Goal: Task Accomplishment & Management: Complete application form

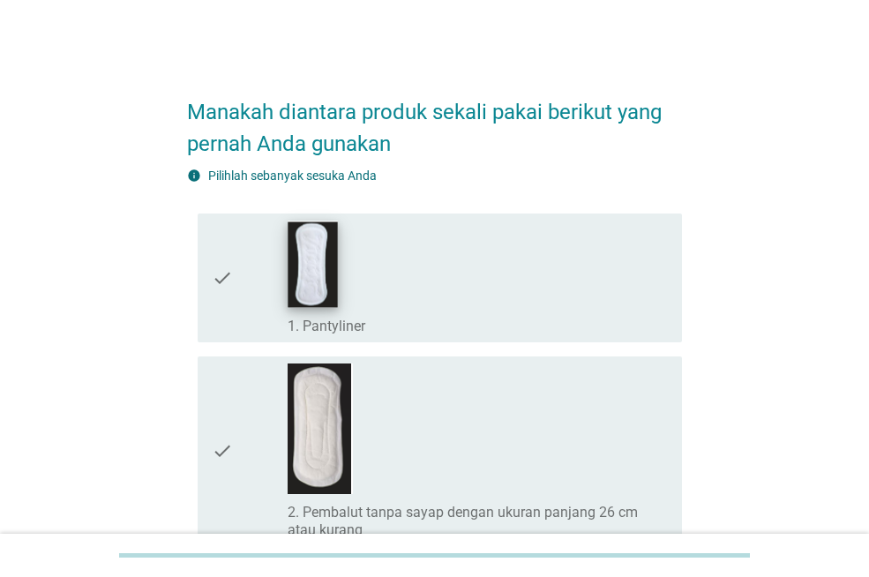
click at [320, 279] on img at bounding box center [313, 264] width 49 height 86
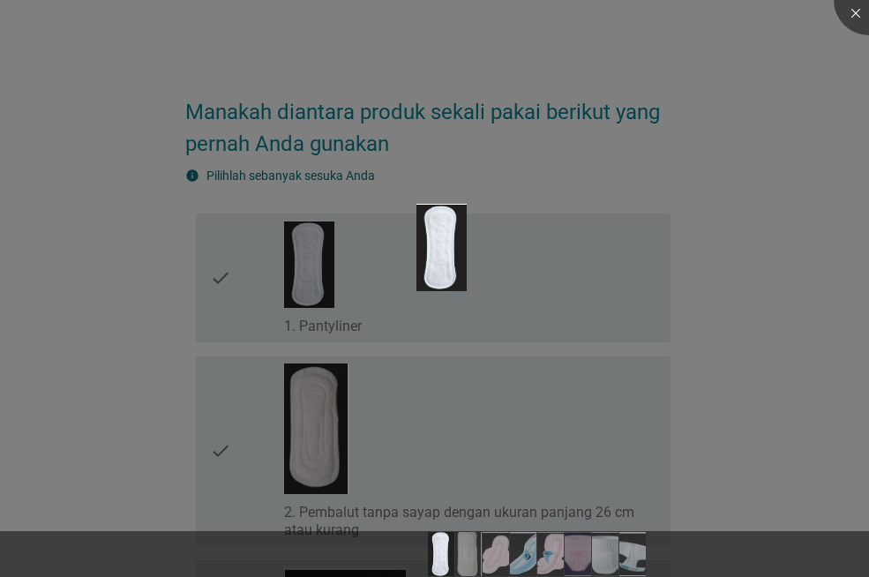
click at [321, 399] on div at bounding box center [434, 288] width 869 height 577
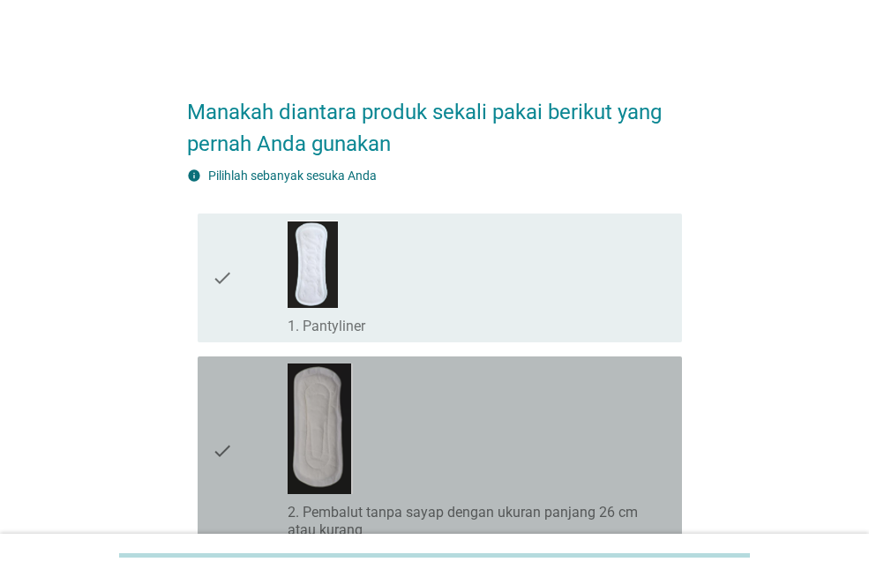
click at [329, 395] on img at bounding box center [320, 429] width 65 height 131
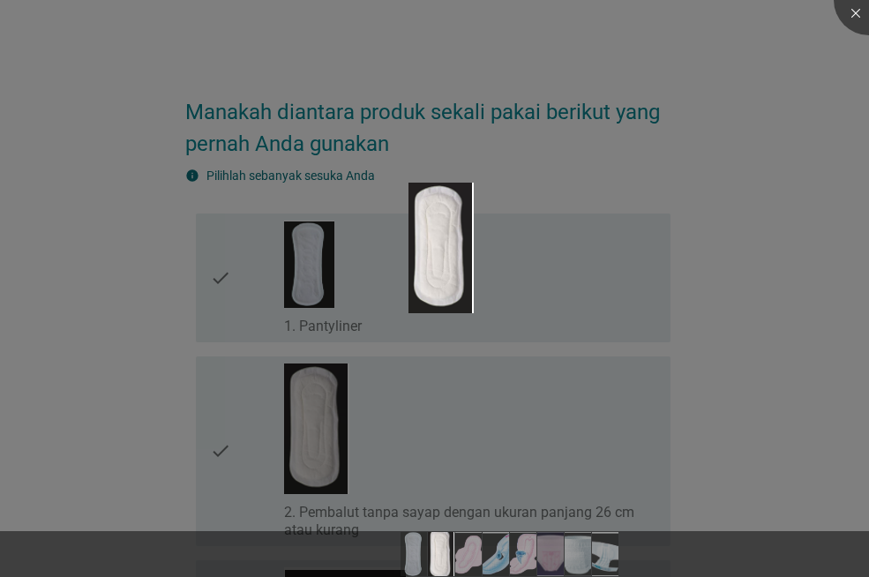
click at [402, 359] on div at bounding box center [434, 288] width 869 height 577
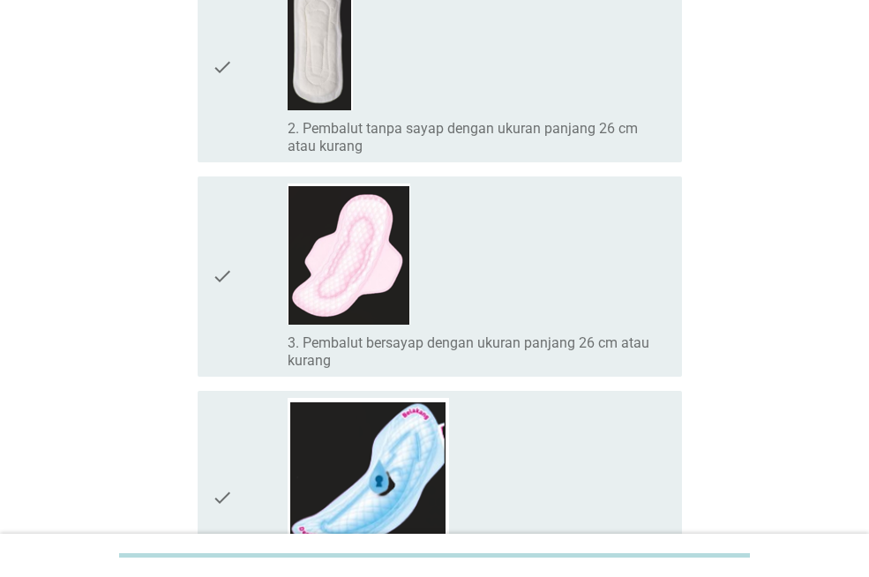
scroll to position [530, 0]
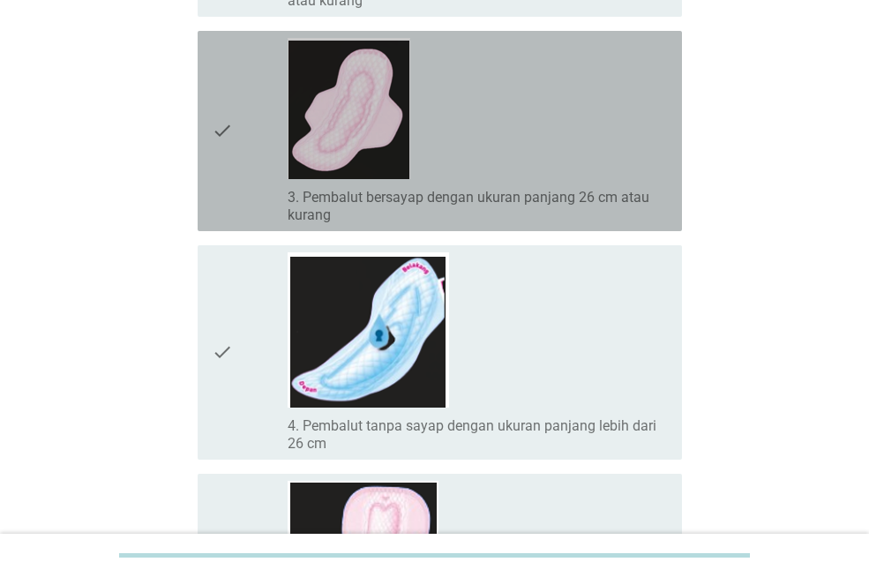
click at [224, 129] on icon "check" at bounding box center [222, 131] width 21 height 186
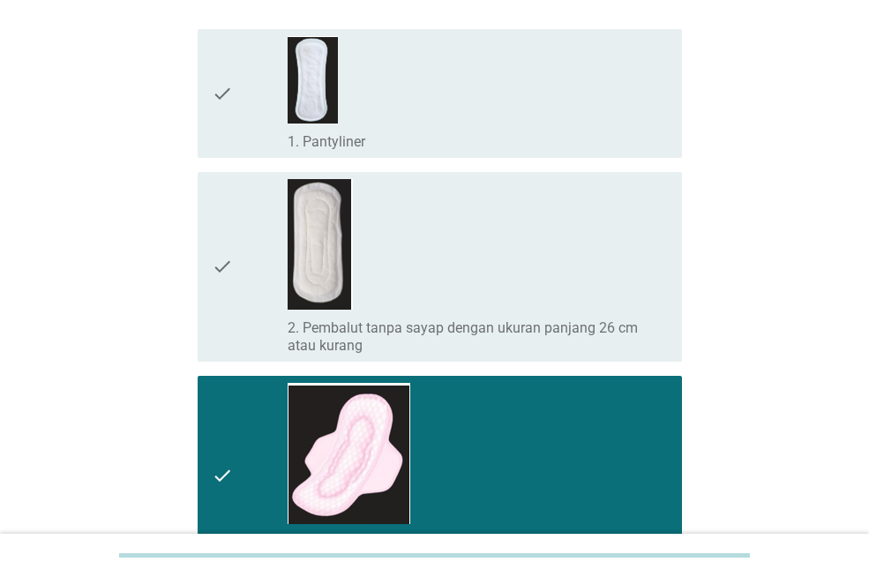
scroll to position [177, 0]
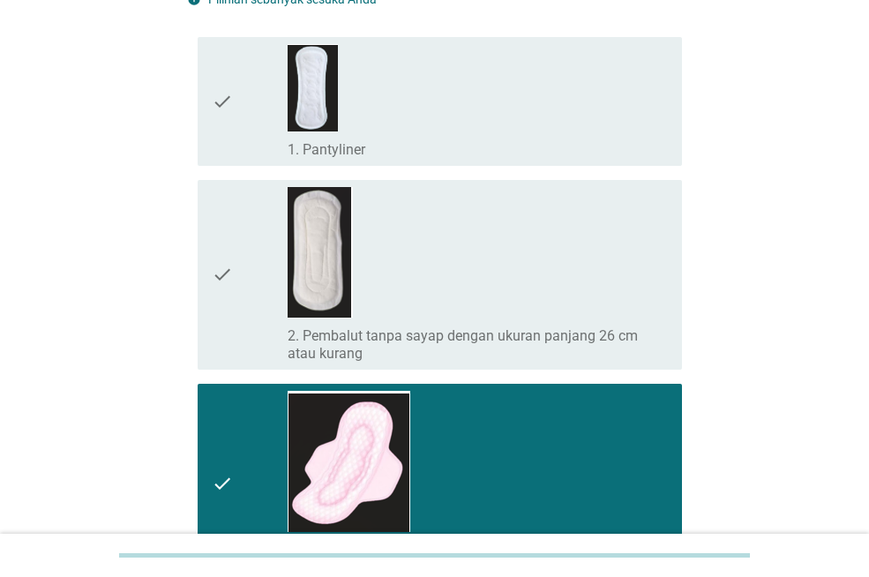
click at [229, 267] on icon "check" at bounding box center [222, 275] width 21 height 176
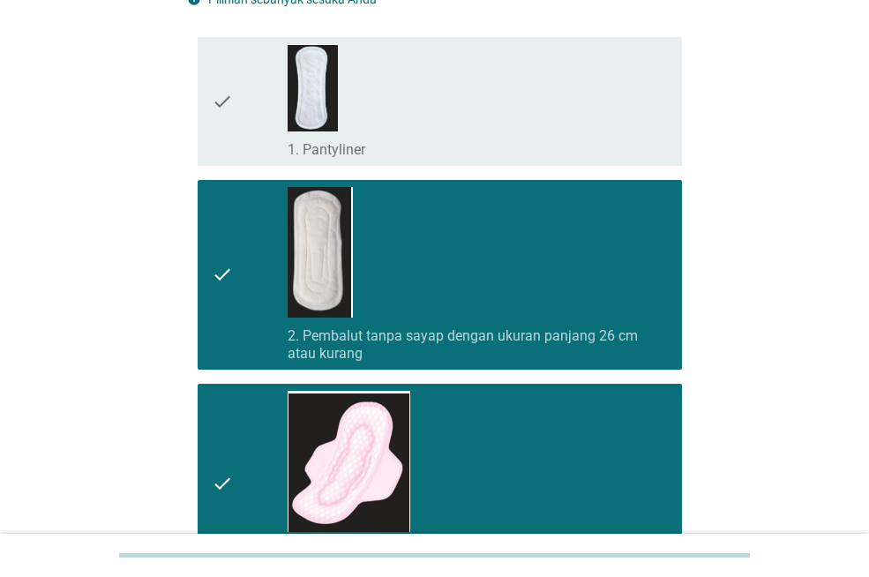
click at [228, 110] on icon "check" at bounding box center [222, 101] width 21 height 115
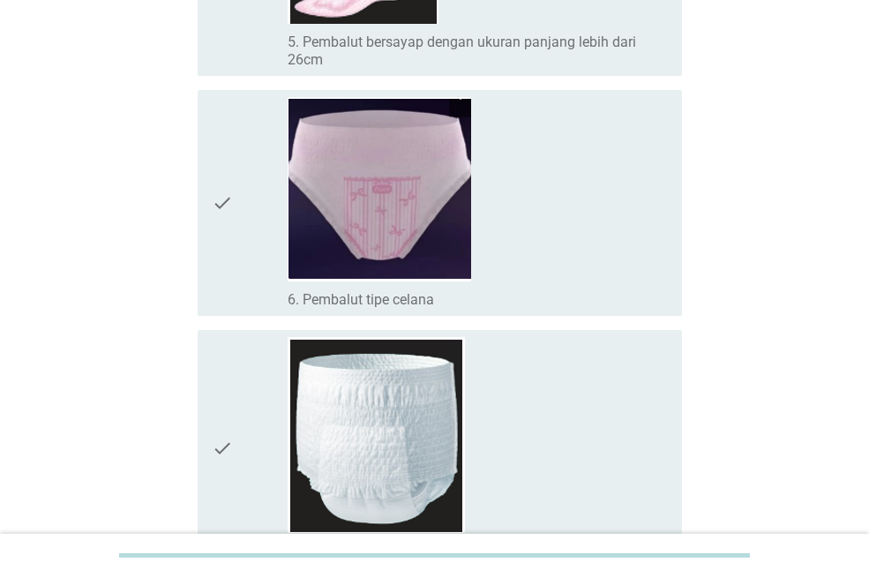
scroll to position [1147, 0]
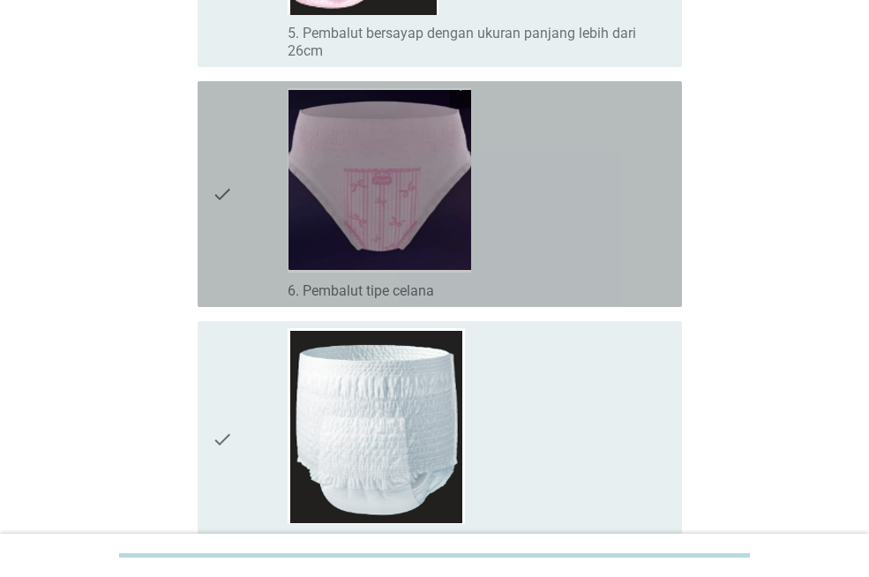
click at [220, 190] on icon "check" at bounding box center [222, 194] width 21 height 212
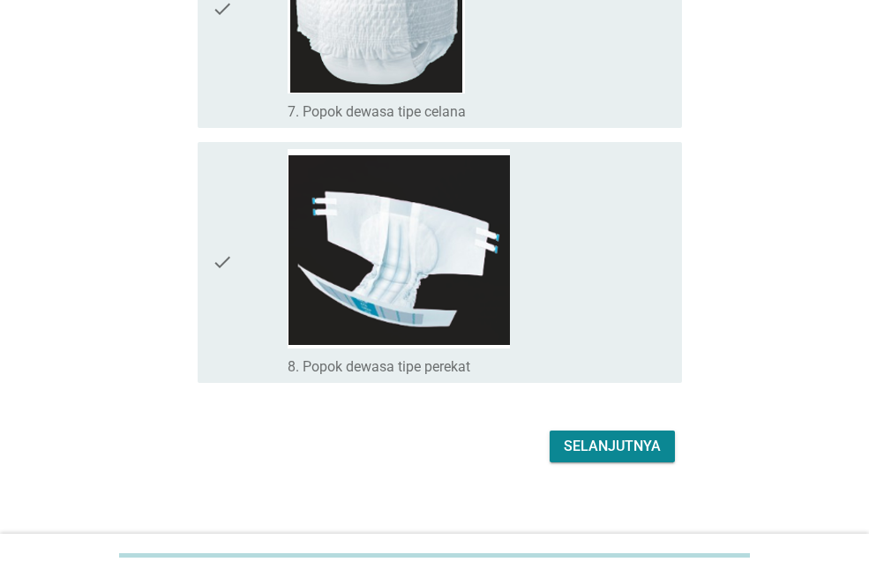
scroll to position [1589, 0]
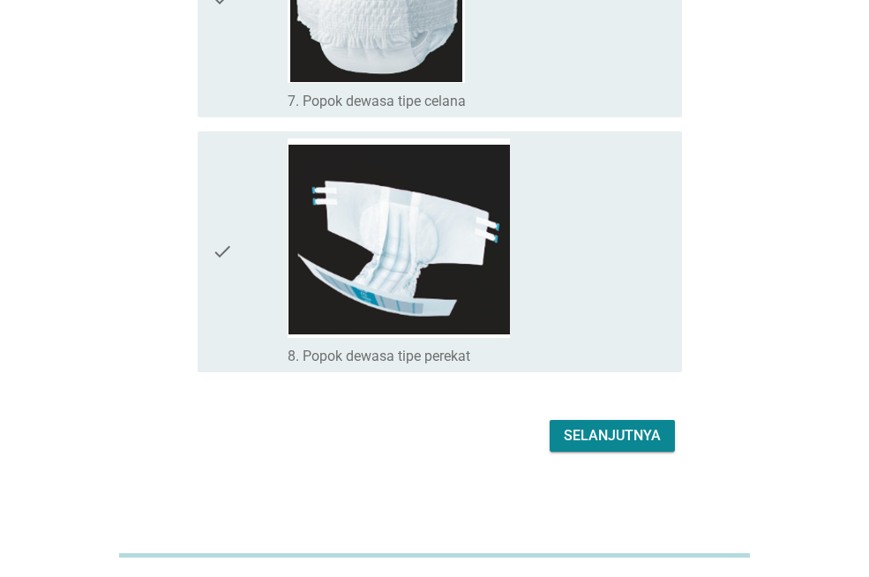
click at [654, 433] on div "Selanjutnya" at bounding box center [612, 435] width 97 height 21
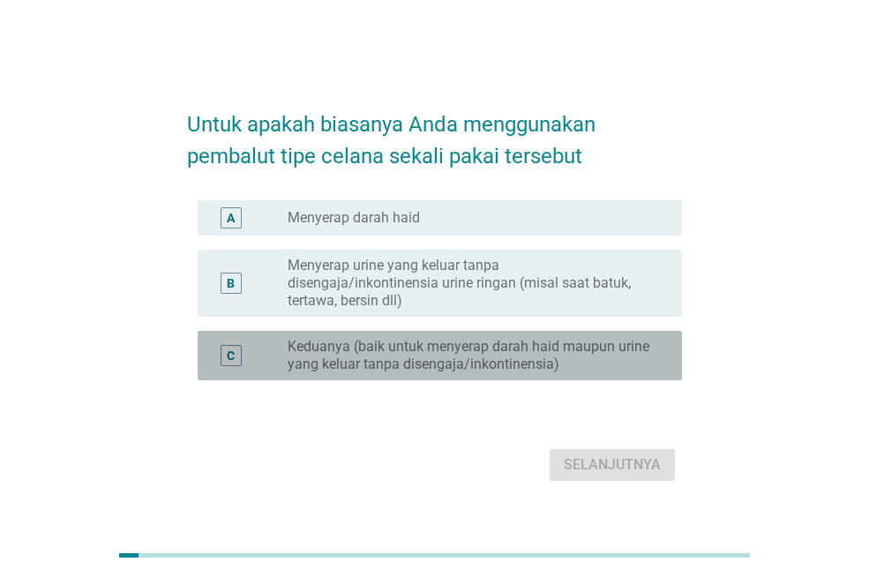
click at [240, 355] on div "C" at bounding box center [231, 355] width 21 height 21
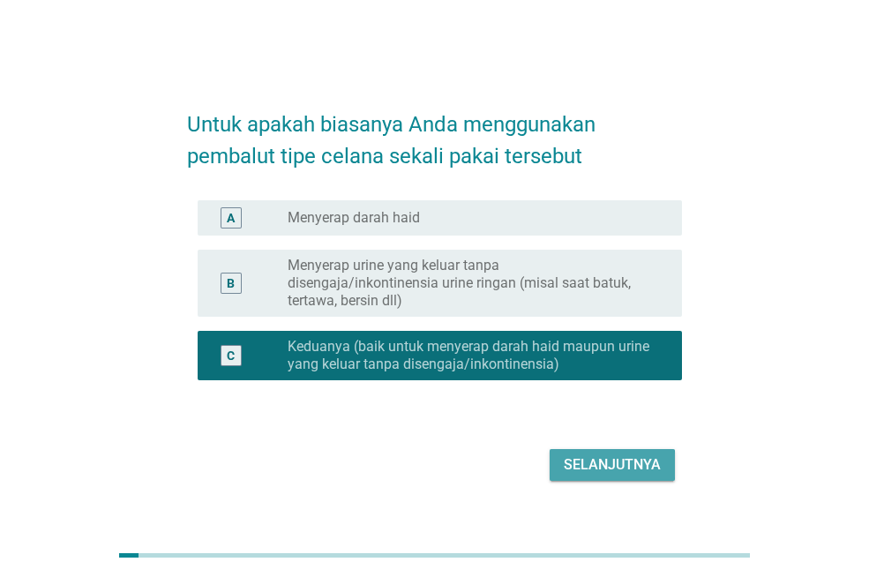
click at [610, 464] on div "Selanjutnya" at bounding box center [612, 464] width 97 height 21
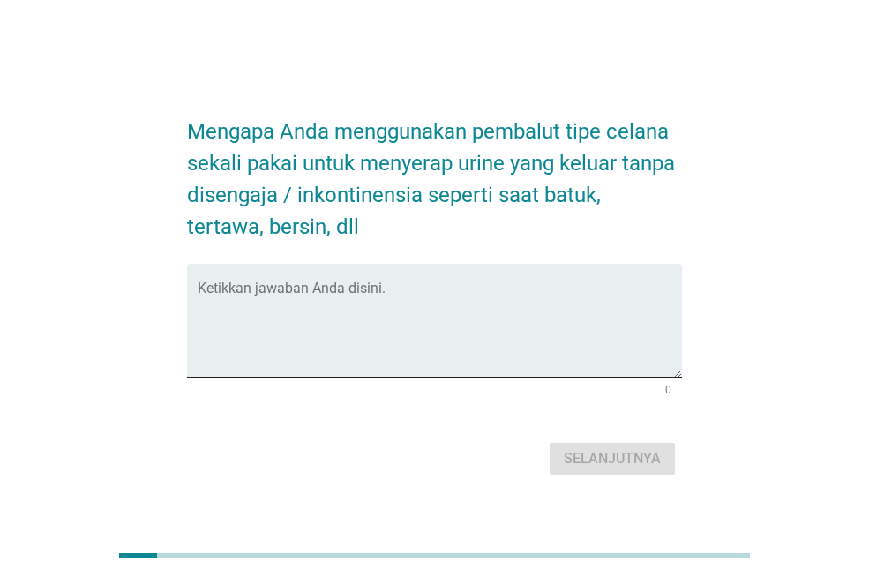
click at [402, 276] on div "Ketikkan jawaban Anda disini." at bounding box center [440, 321] width 484 height 114
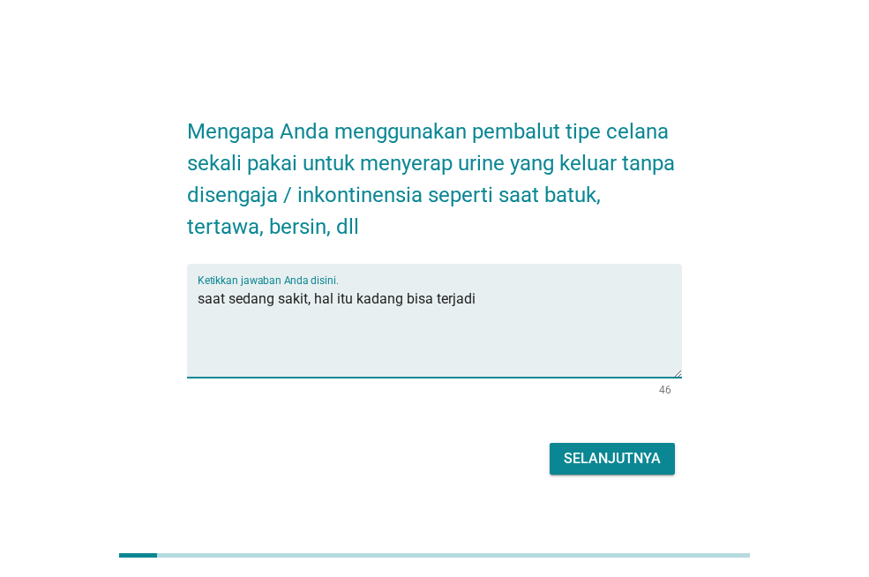
type textarea "saat sedang sakit, hal itu kadang bisa terjadi"
click at [605, 462] on div "Selanjutnya" at bounding box center [612, 458] width 97 height 21
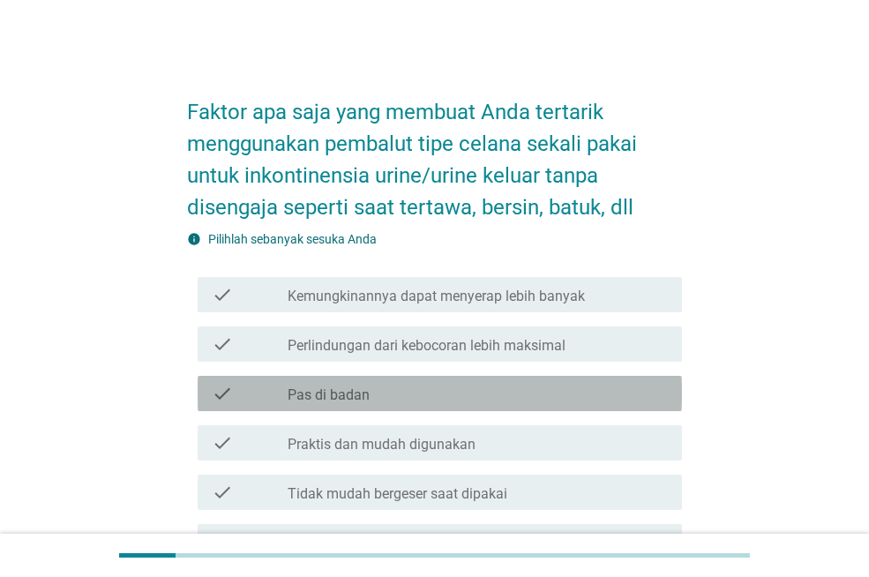
click at [219, 394] on icon "check" at bounding box center [222, 393] width 21 height 21
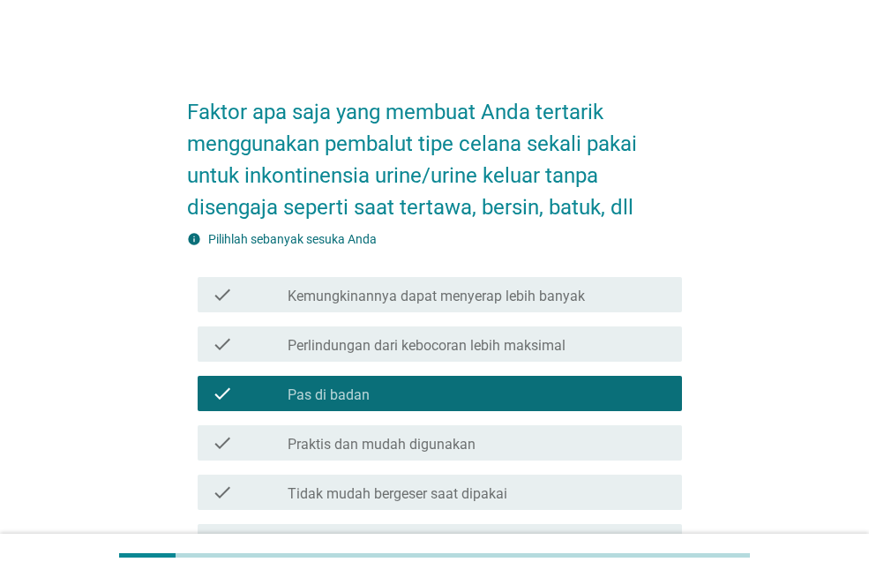
click at [219, 340] on icon "check" at bounding box center [222, 344] width 21 height 21
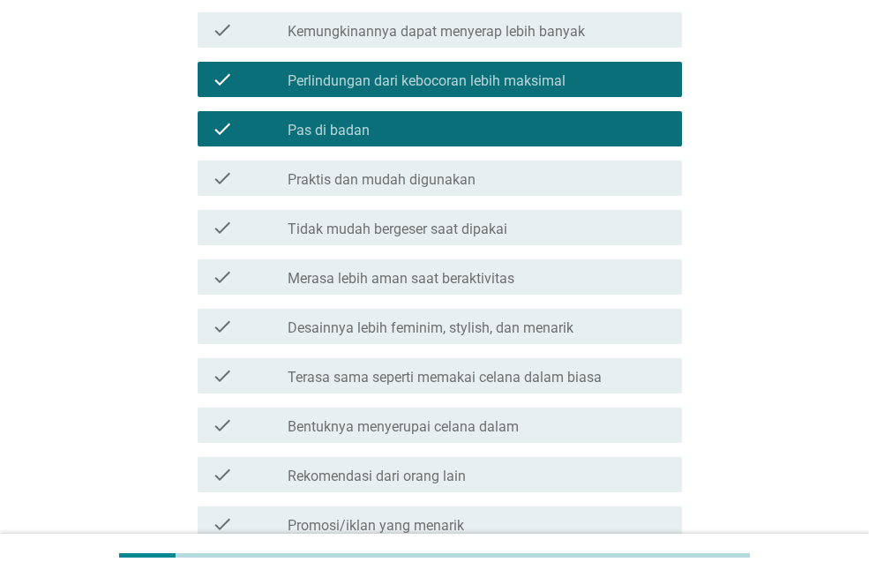
scroll to position [618, 0]
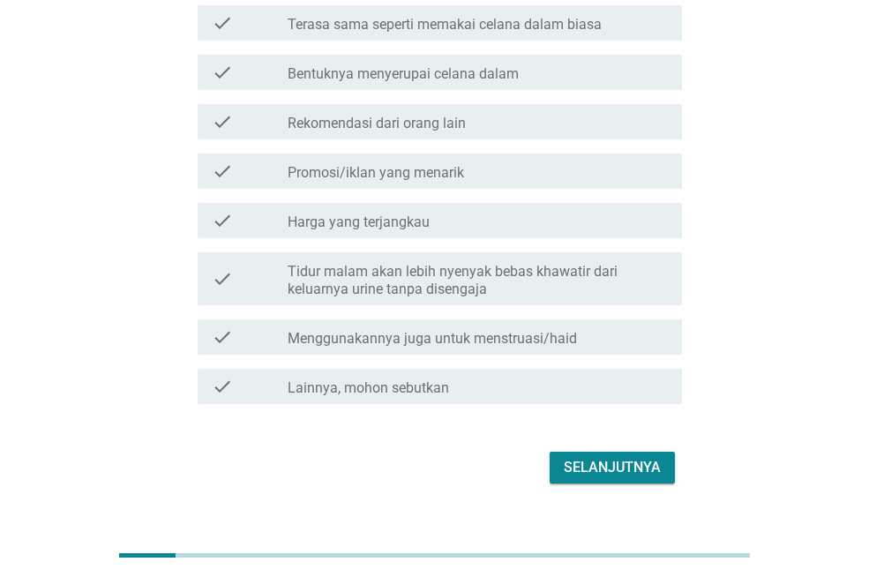
click at [582, 459] on div "Selanjutnya" at bounding box center [612, 467] width 97 height 21
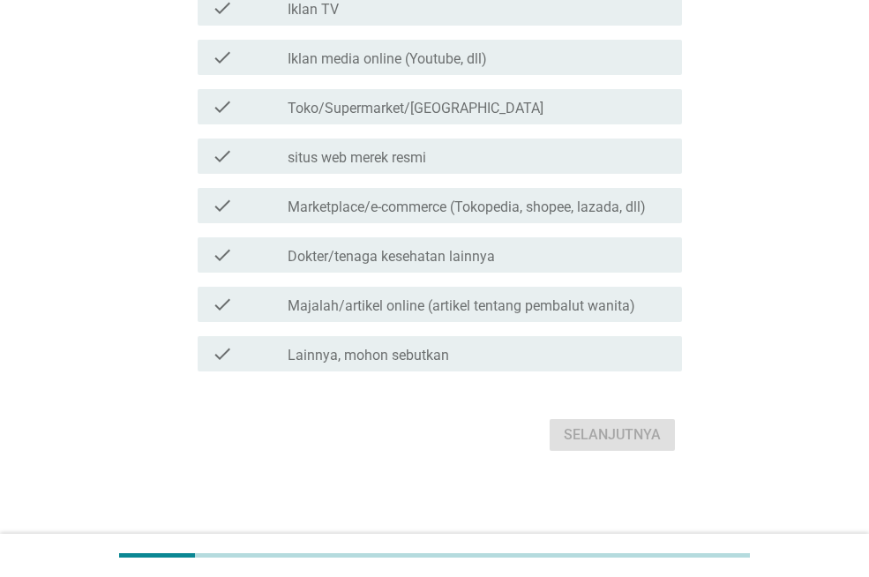
scroll to position [0, 0]
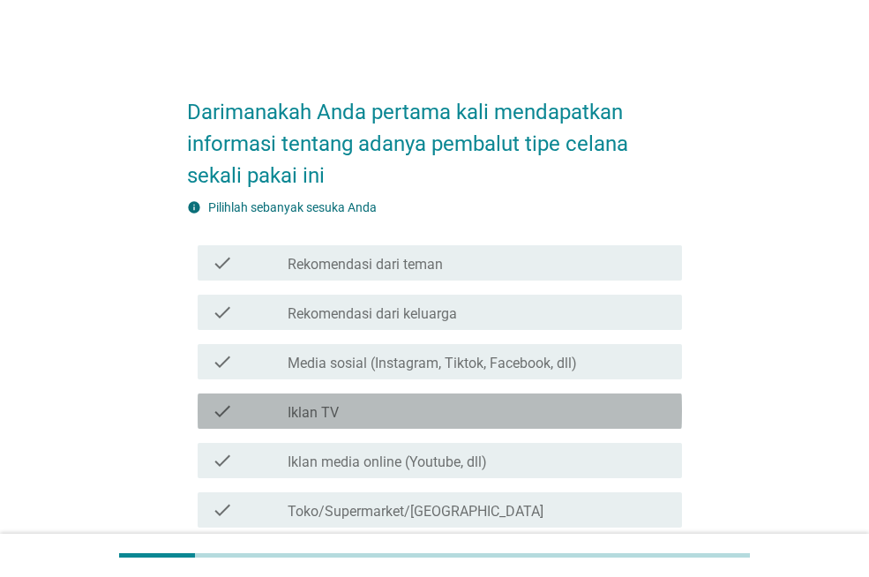
click at [327, 412] on label "Iklan TV" at bounding box center [313, 413] width 51 height 18
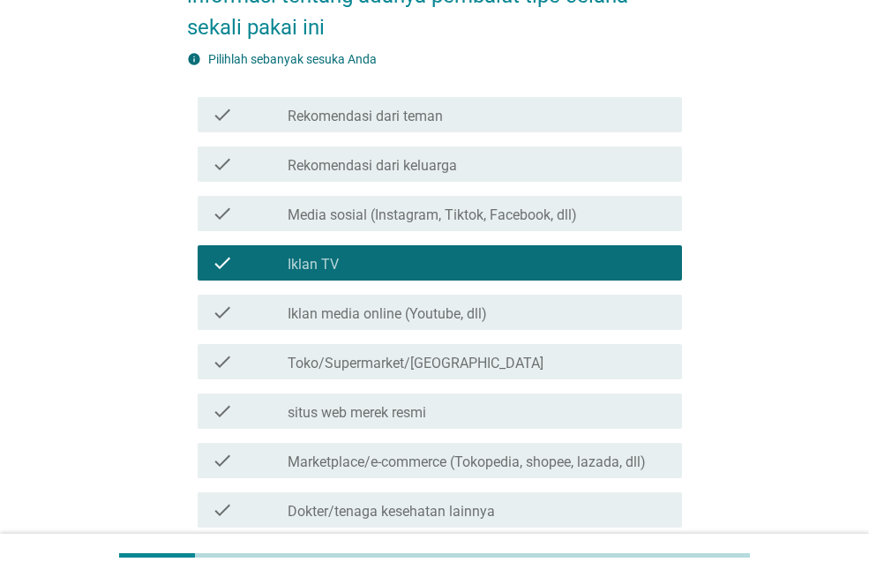
scroll to position [403, 0]
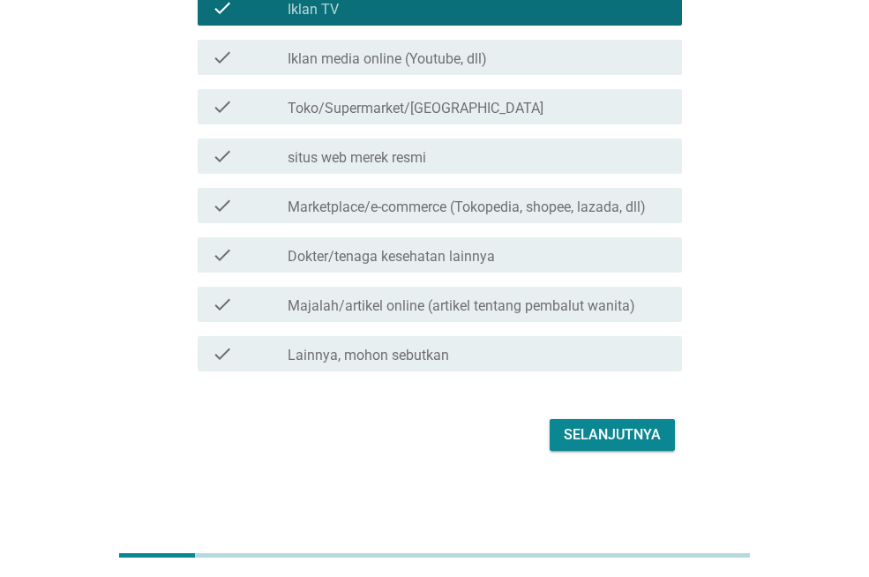
click at [379, 57] on label "Iklan media online (Youtube, dll)" at bounding box center [387, 59] width 199 height 18
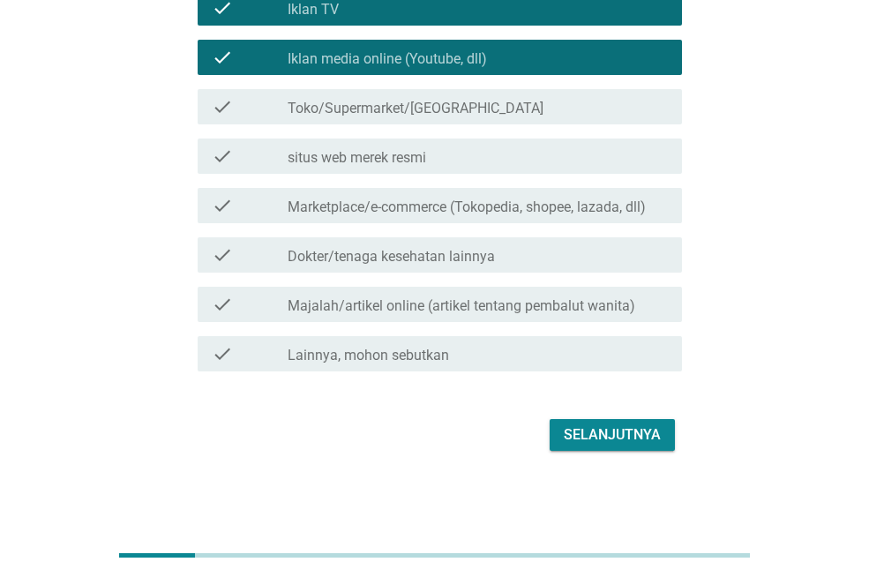
click at [578, 442] on div "Selanjutnya" at bounding box center [612, 434] width 97 height 21
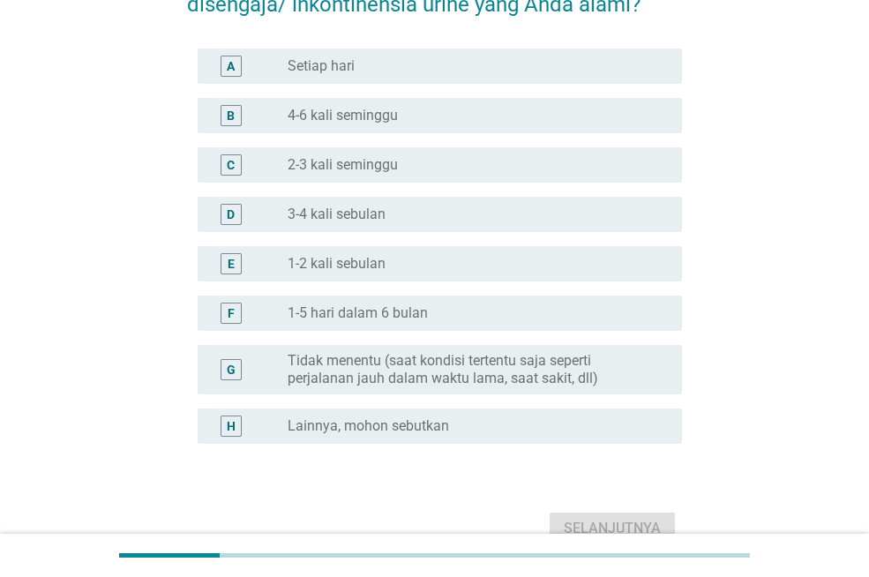
scroll to position [177, 0]
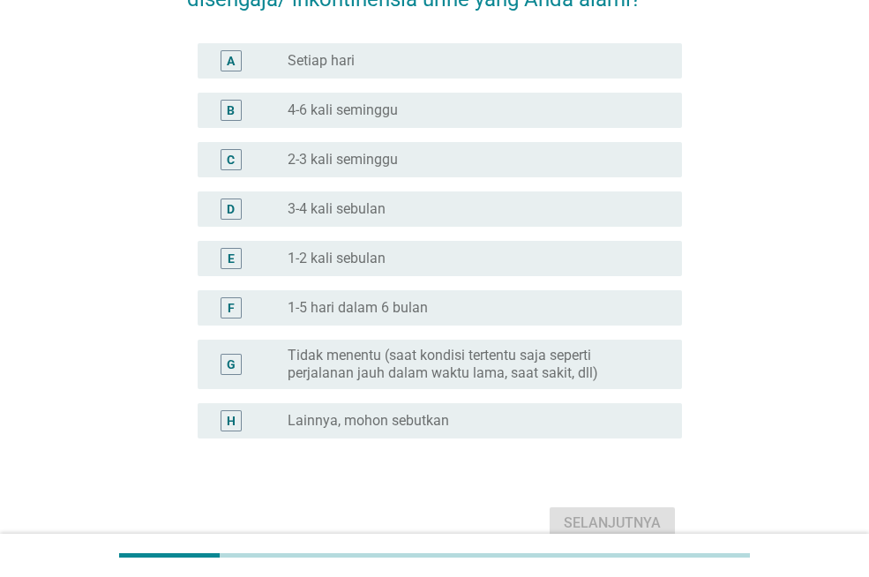
click at [409, 359] on label "Tidak menentu (saat kondisi tertentu saja seperti perjalanan jauh dalam waktu l…" at bounding box center [471, 364] width 366 height 35
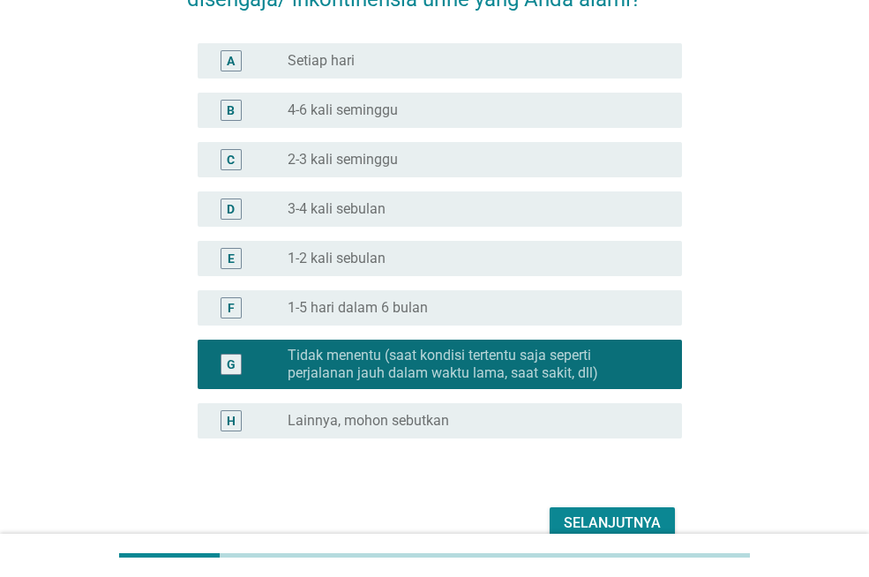
click at [609, 517] on div "Selanjutnya" at bounding box center [612, 523] width 97 height 21
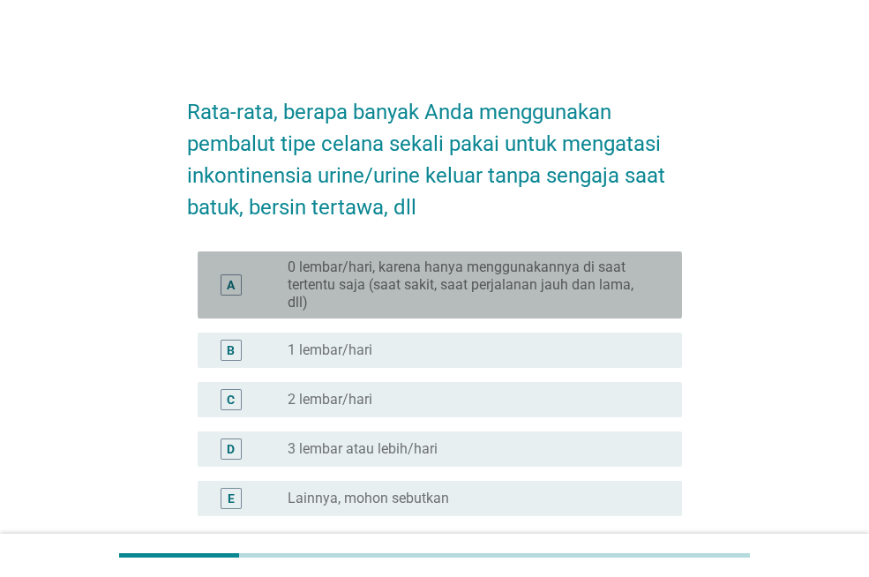
click at [447, 281] on label "0 lembar/hari, karena hanya menggunakannya di saat tertentu saja (saat sakit, s…" at bounding box center [471, 285] width 366 height 53
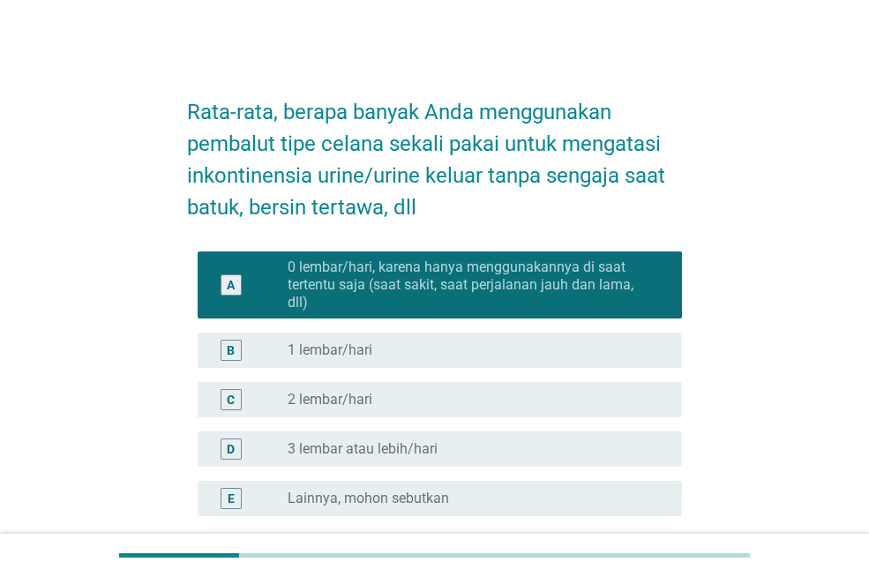
scroll to position [166, 0]
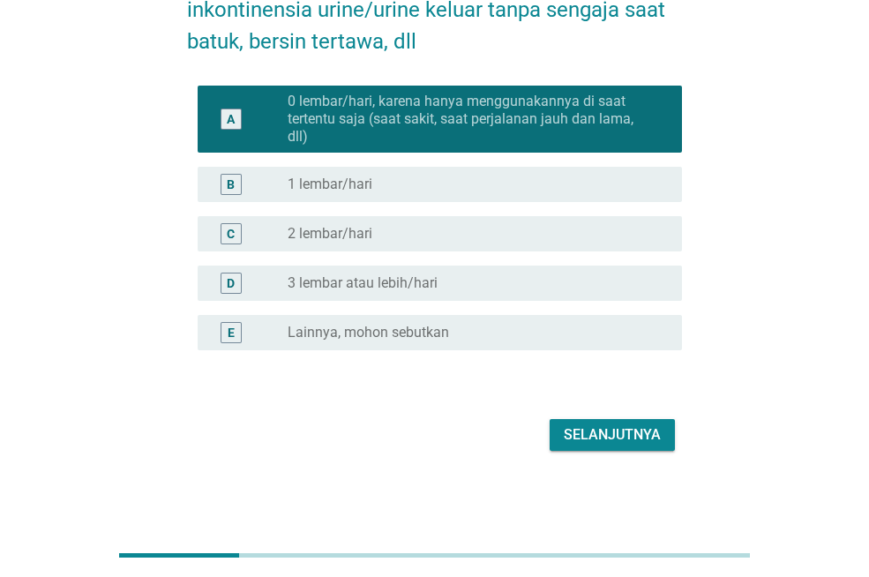
click at [577, 439] on div "Selanjutnya" at bounding box center [612, 434] width 97 height 21
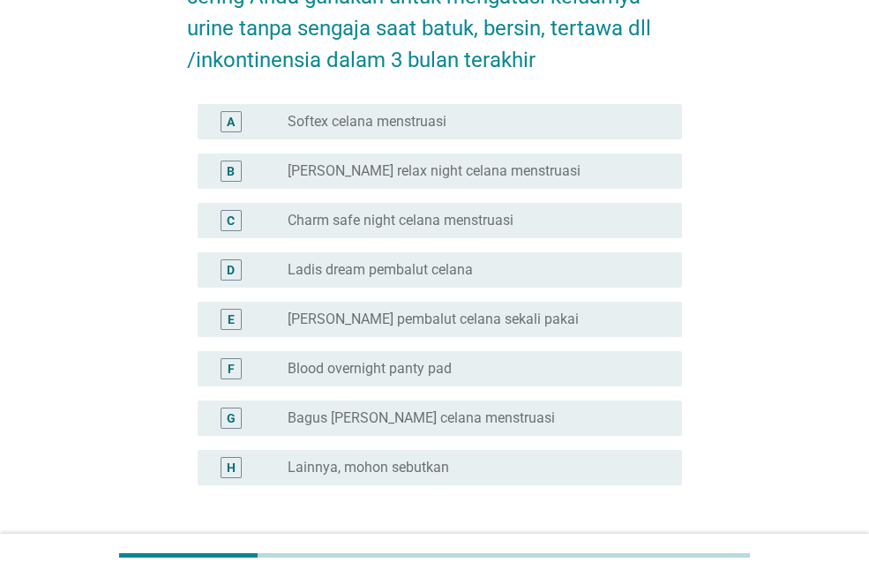
scroll to position [177, 0]
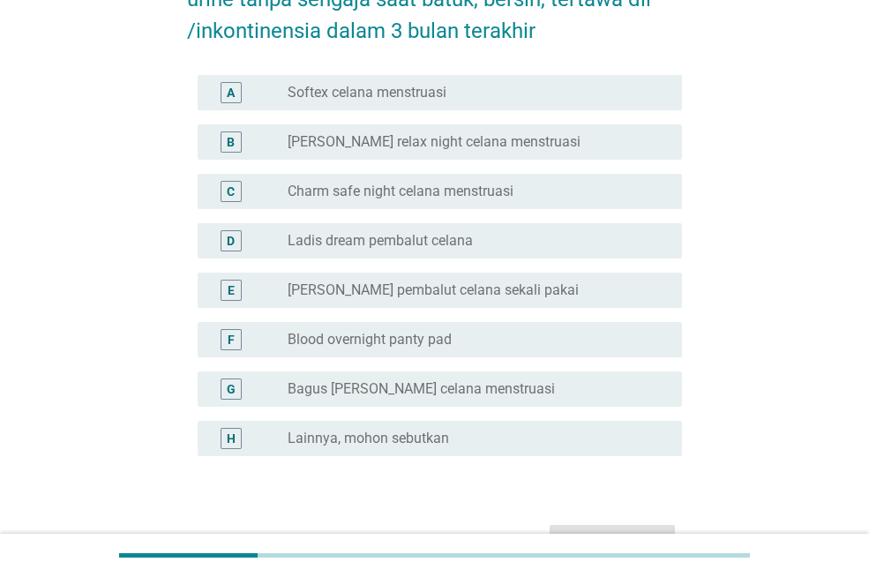
click at [402, 191] on label "Charm safe night celana menstruasi" at bounding box center [401, 192] width 226 height 18
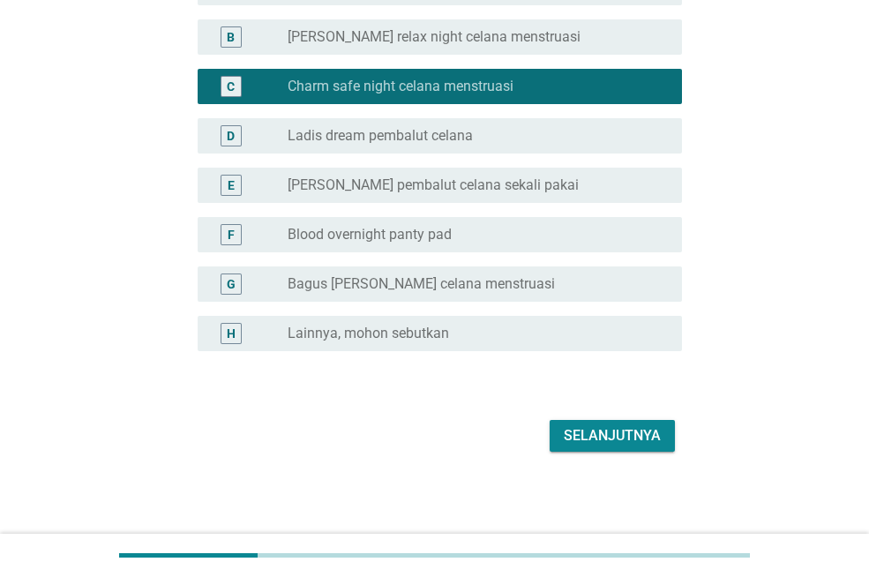
scroll to position [282, 0]
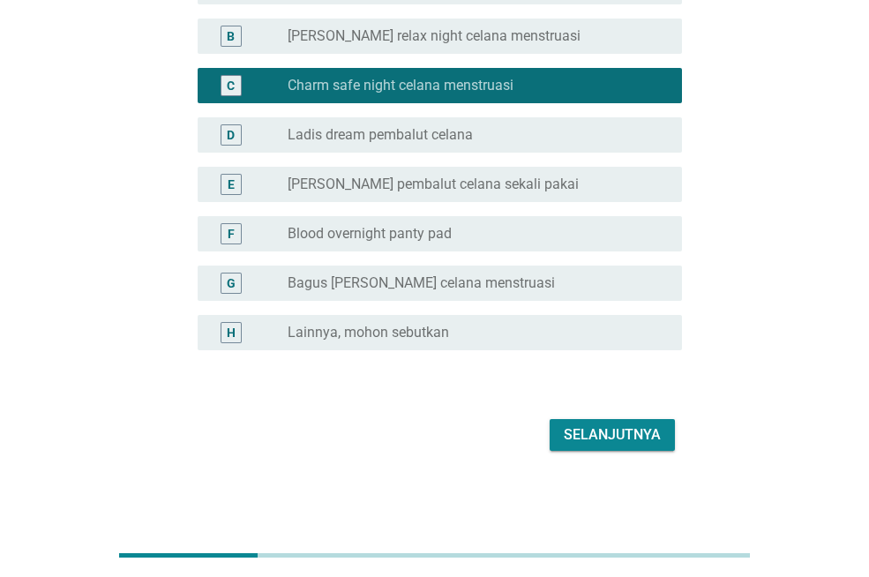
click at [595, 443] on div "Selanjutnya" at bounding box center [612, 434] width 97 height 21
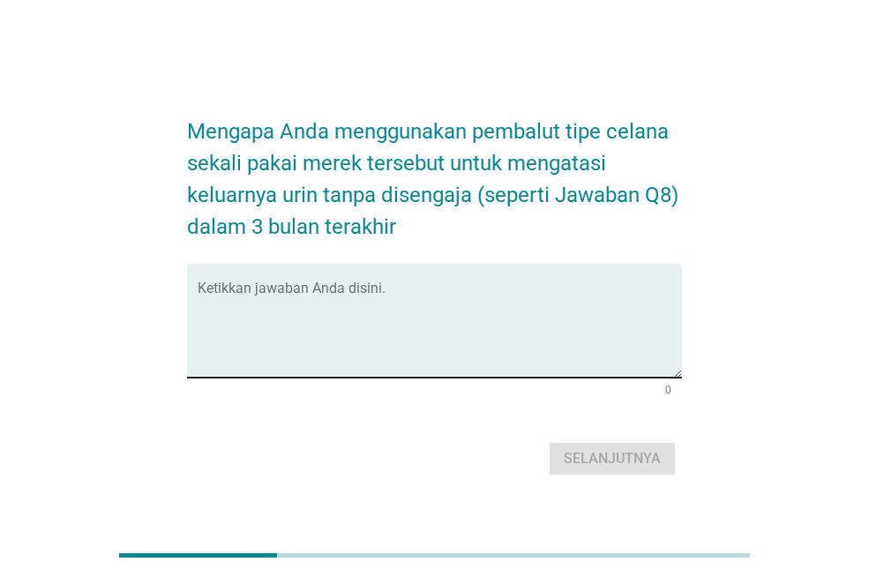
click at [402, 312] on textarea "Ketikkan jawaban Anda disini." at bounding box center [440, 331] width 484 height 93
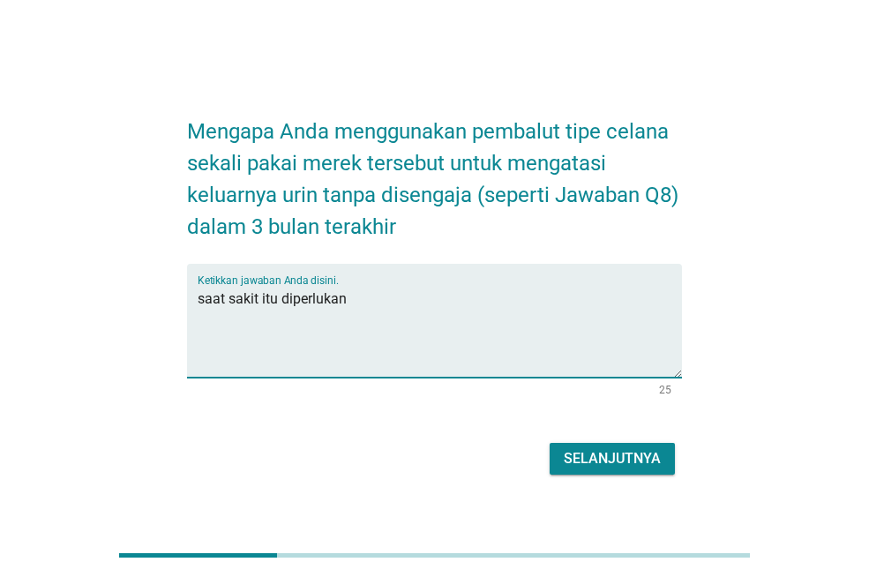
type textarea "saat sakit itu diperlukan"
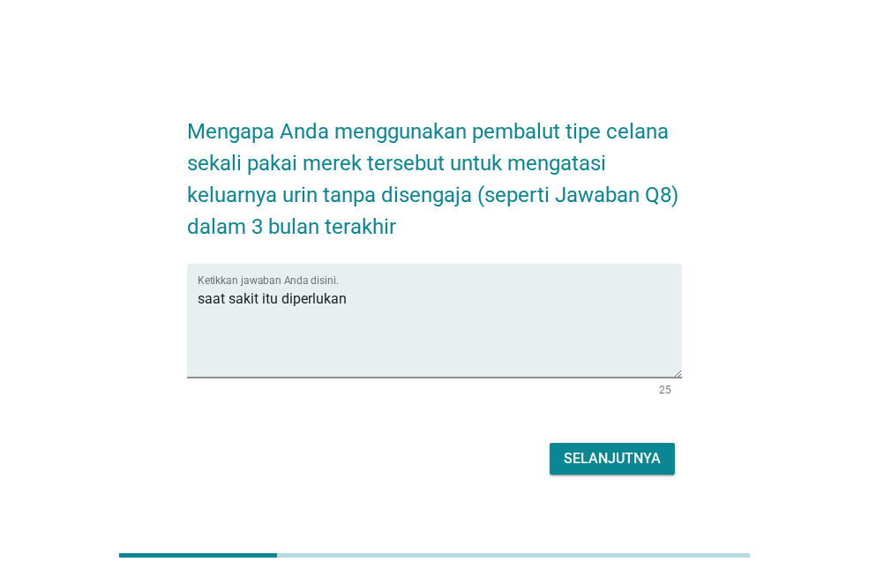
click at [585, 453] on div "Selanjutnya" at bounding box center [612, 458] width 97 height 21
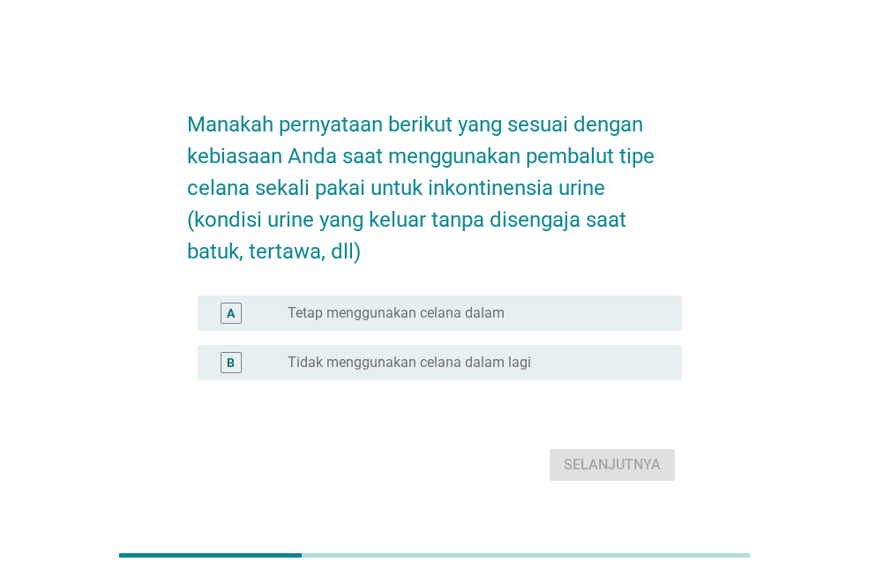
click at [484, 315] on label "Tetap menggunakan celana dalam" at bounding box center [396, 313] width 217 height 18
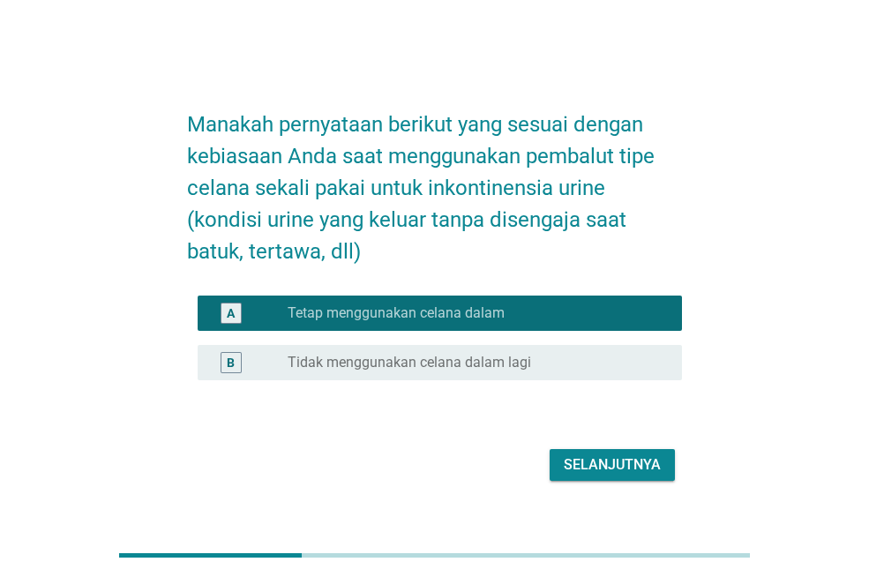
click at [467, 358] on label "Tidak menggunakan celana dalam lagi" at bounding box center [410, 363] width 244 height 18
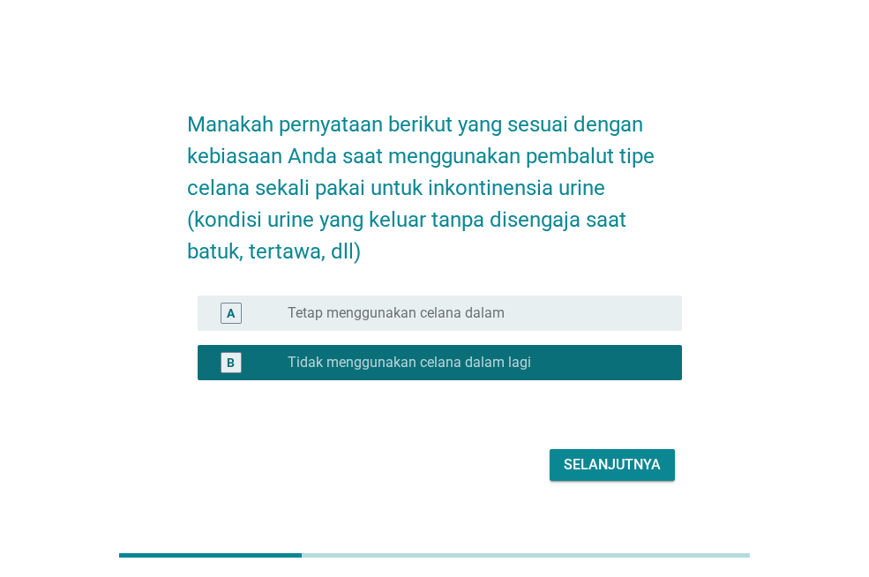
click at [574, 464] on div "Selanjutnya" at bounding box center [612, 464] width 97 height 21
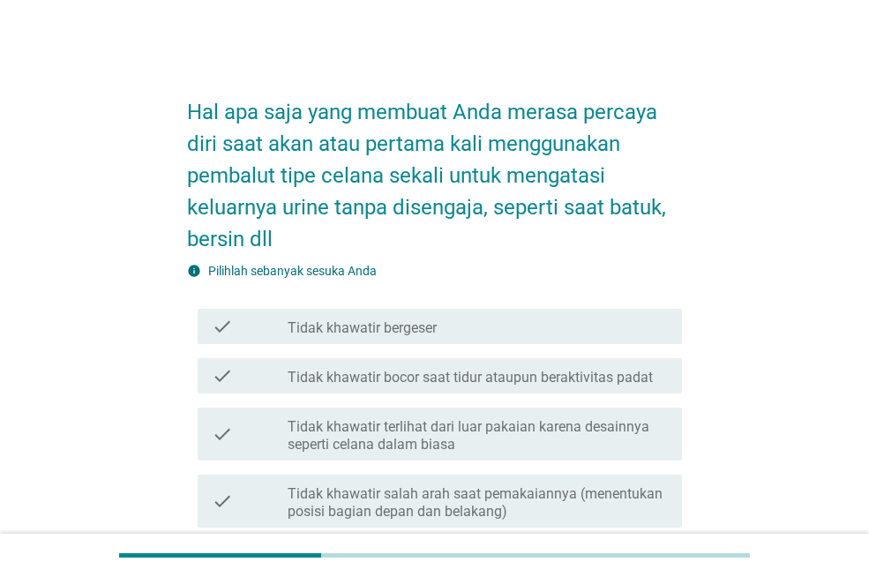
click at [432, 322] on label "Tidak khawatir bergeser" at bounding box center [362, 328] width 149 height 18
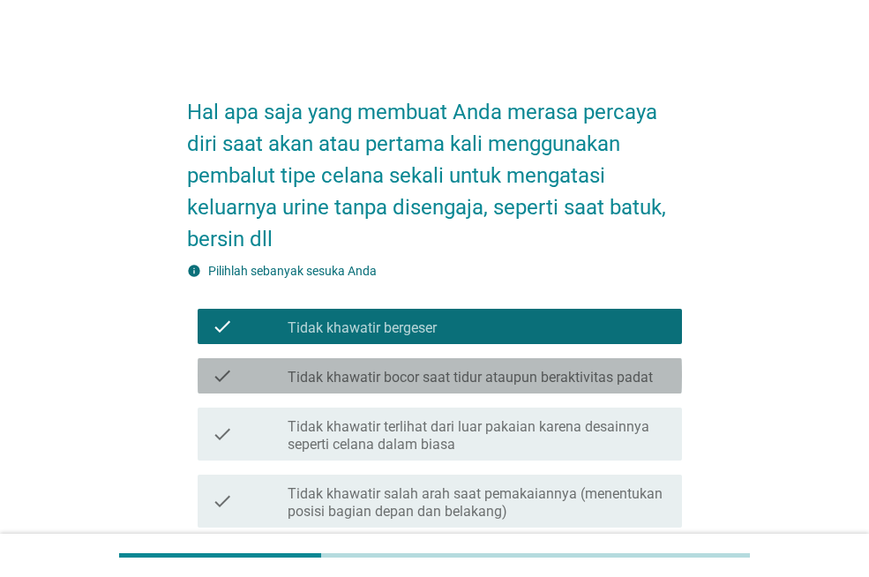
click at [441, 378] on label "Tidak khawatir bocor saat tidur ataupun beraktivitas padat" at bounding box center [470, 378] width 365 height 18
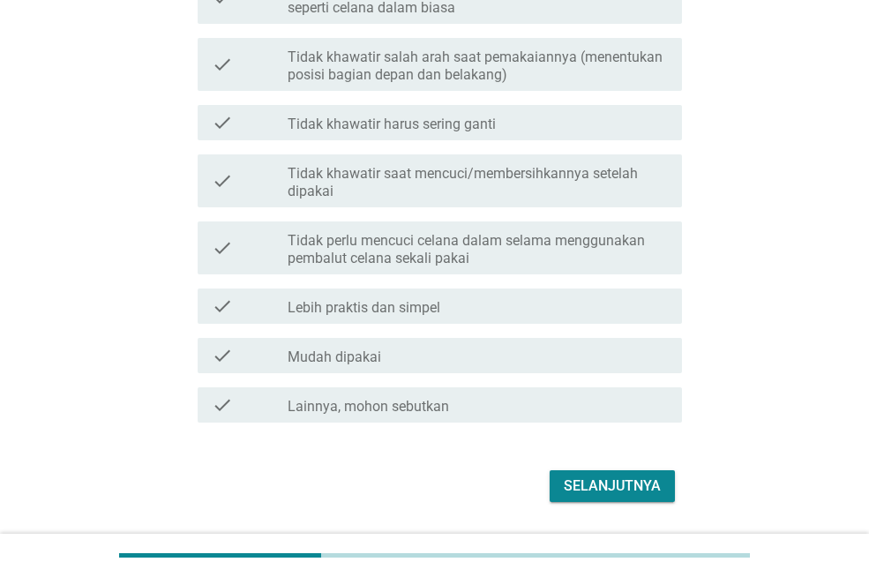
scroll to position [441, 0]
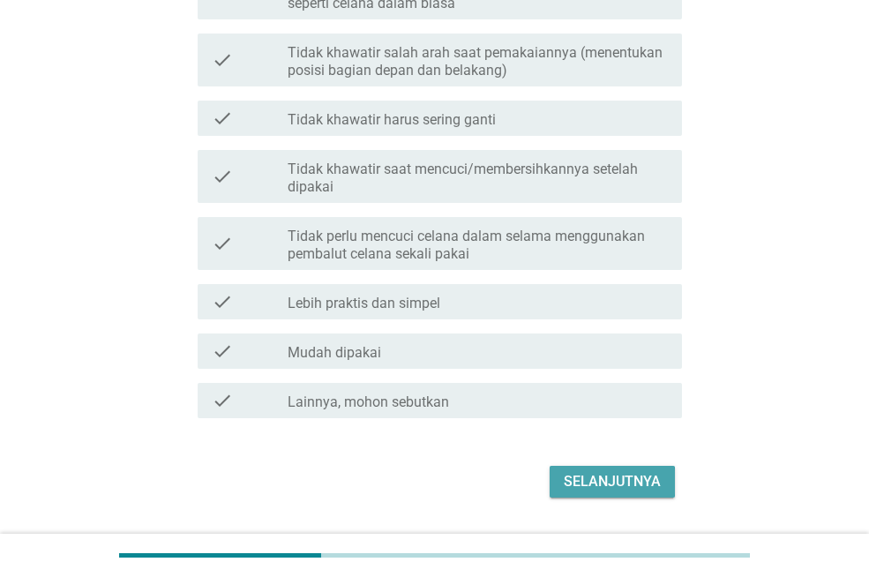
click at [596, 467] on button "Selanjutnya" at bounding box center [612, 482] width 125 height 32
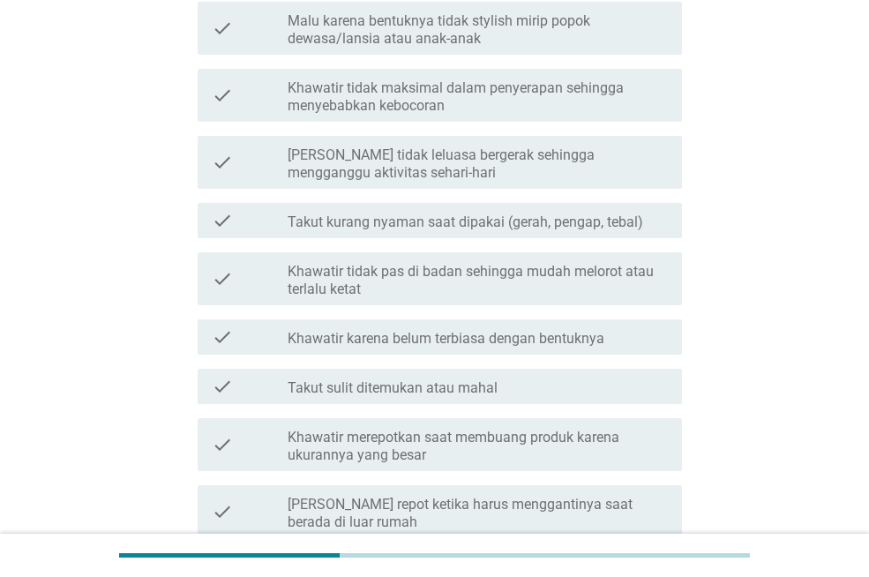
scroll to position [0, 0]
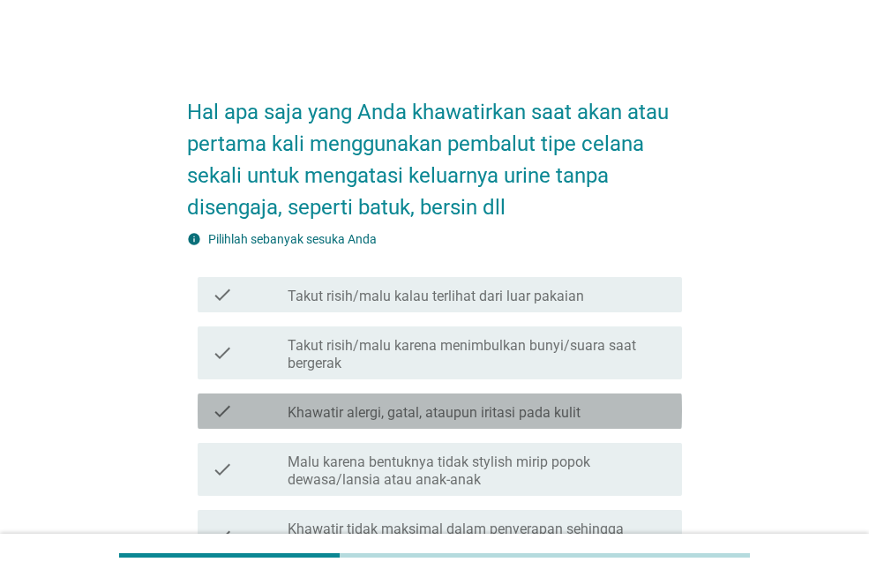
click at [442, 416] on label "Khawatir alergi, gatal, ataupun iritasi pada kulit" at bounding box center [434, 413] width 293 height 18
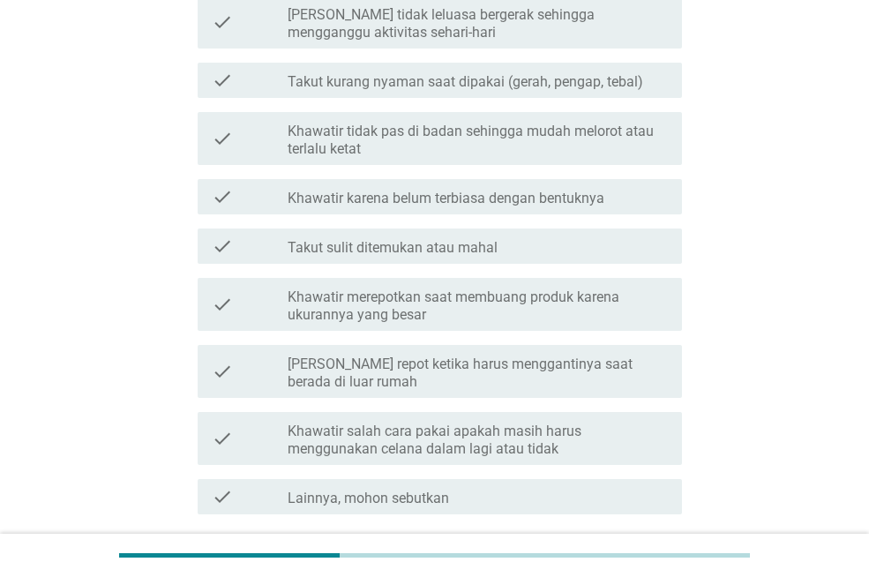
scroll to position [725, 0]
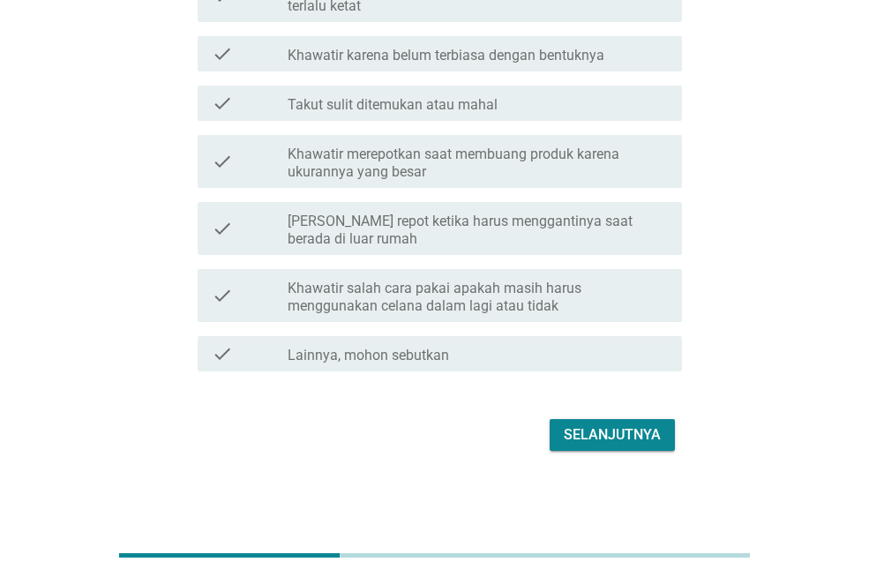
click at [560, 438] on button "Selanjutnya" at bounding box center [612, 435] width 125 height 32
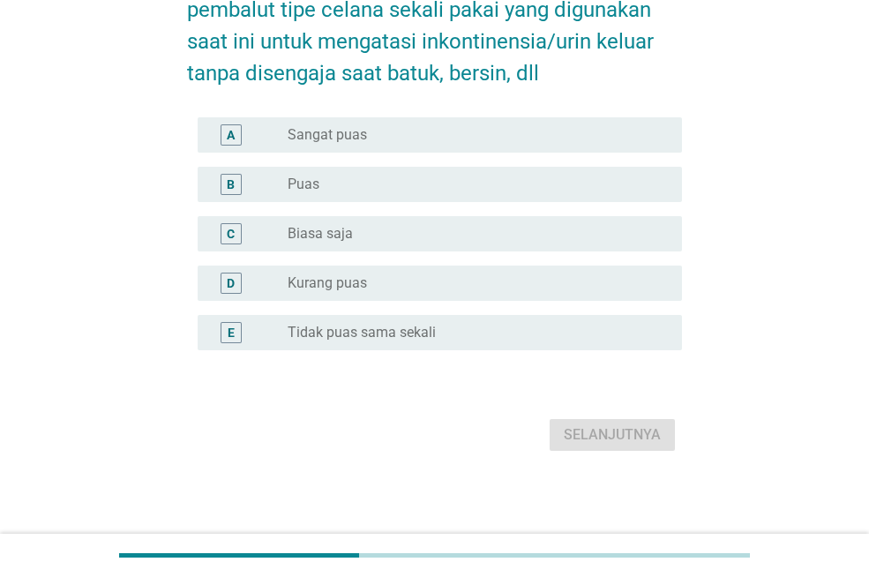
scroll to position [0, 0]
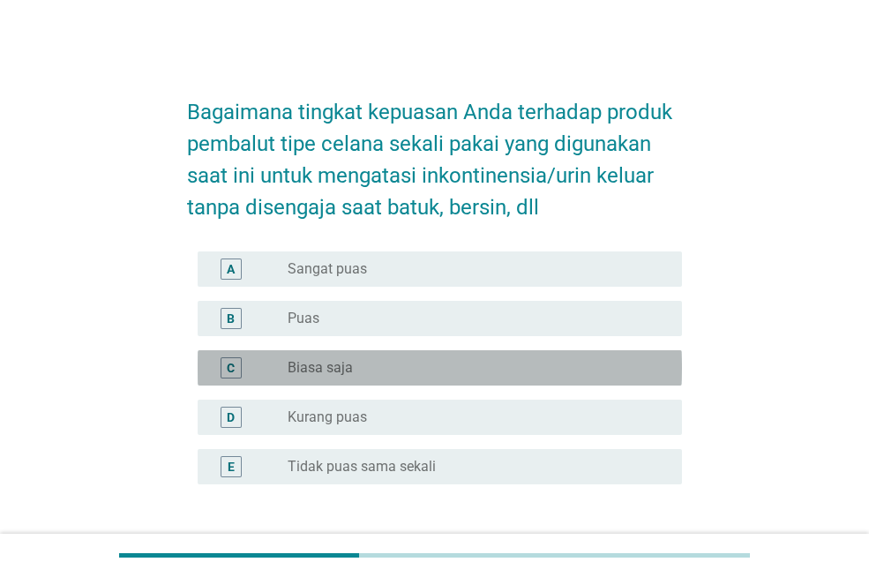
click at [344, 366] on label "Biasa saja" at bounding box center [320, 368] width 65 height 18
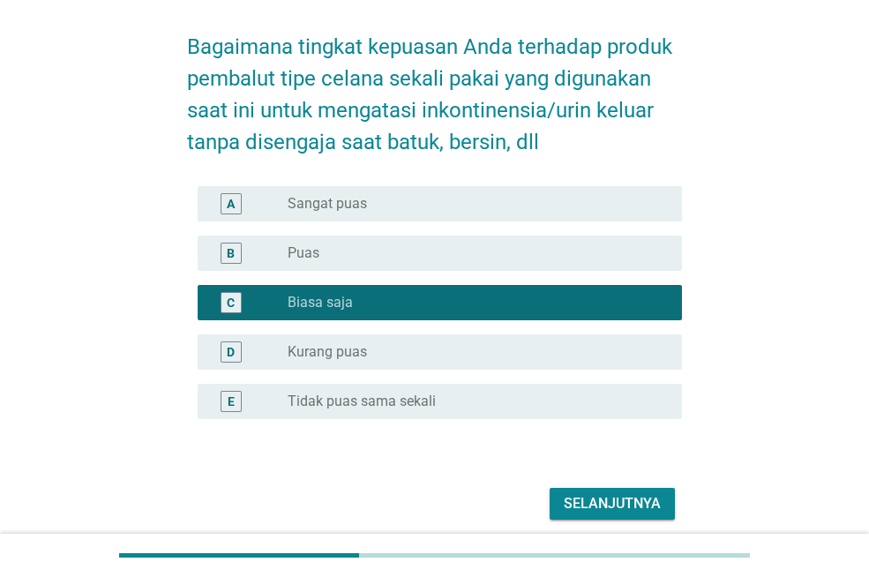
scroll to position [134, 0]
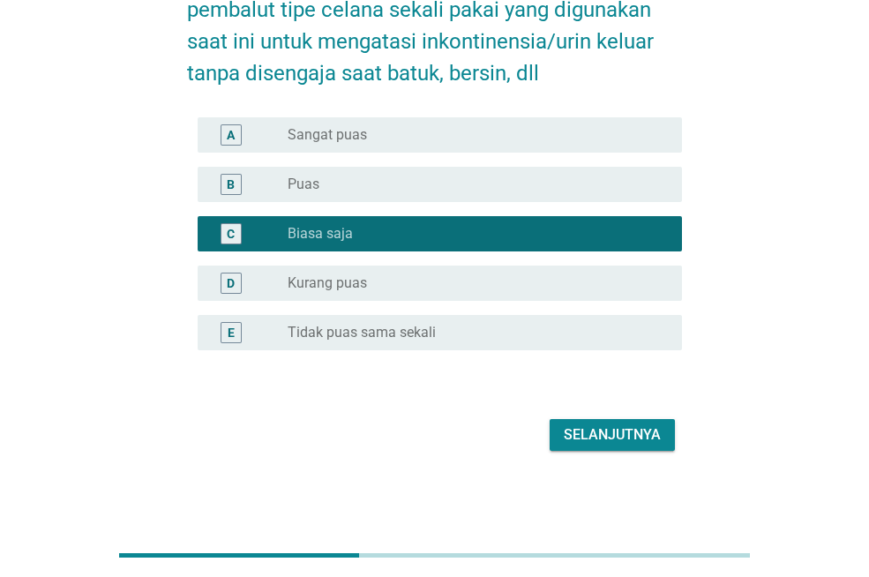
click at [622, 444] on div "Selanjutnya" at bounding box center [612, 434] width 97 height 21
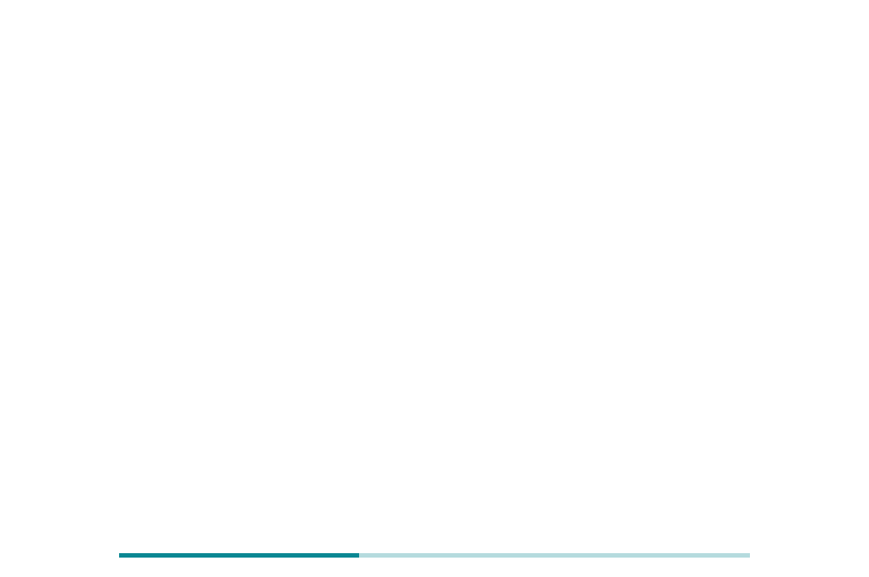
scroll to position [0, 0]
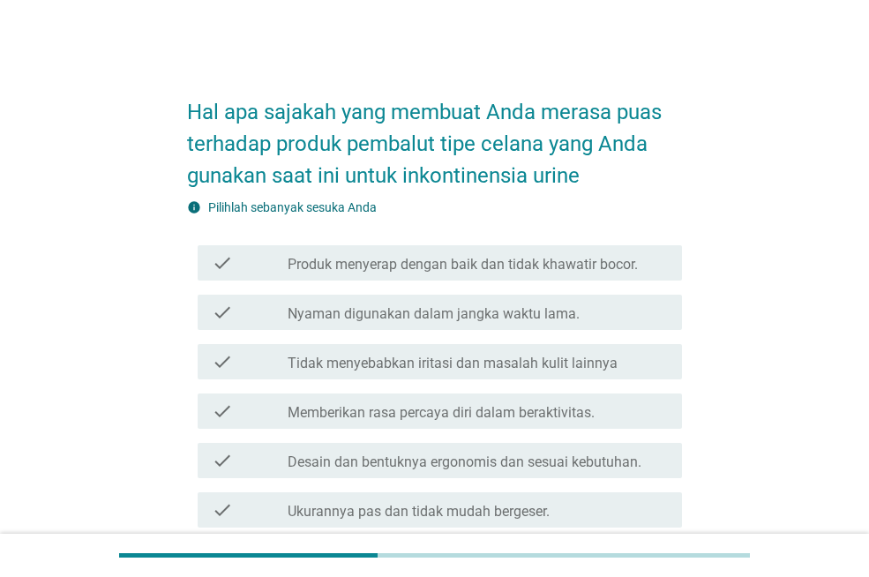
click at [524, 361] on label "Tidak menyebabkan iritasi dan masalah kulit lainnya" at bounding box center [453, 364] width 330 height 18
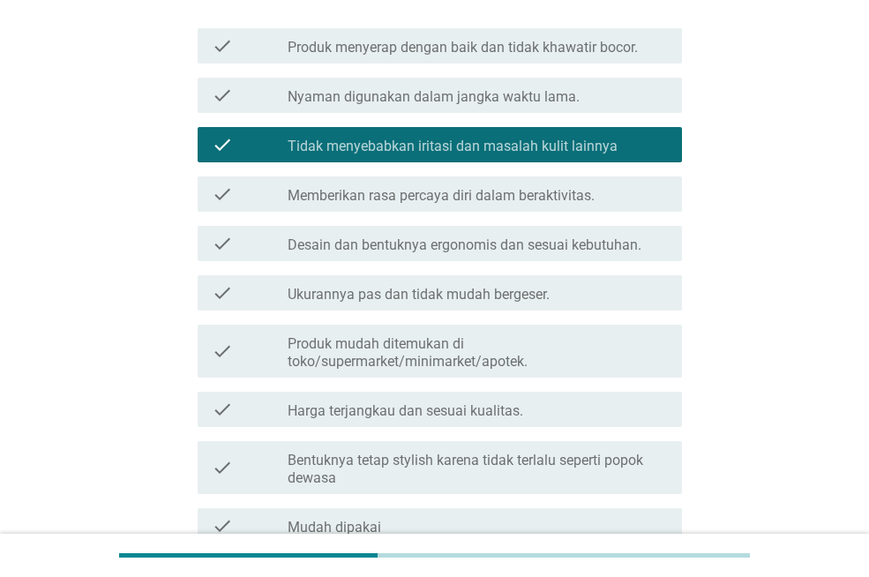
scroll to position [441, 0]
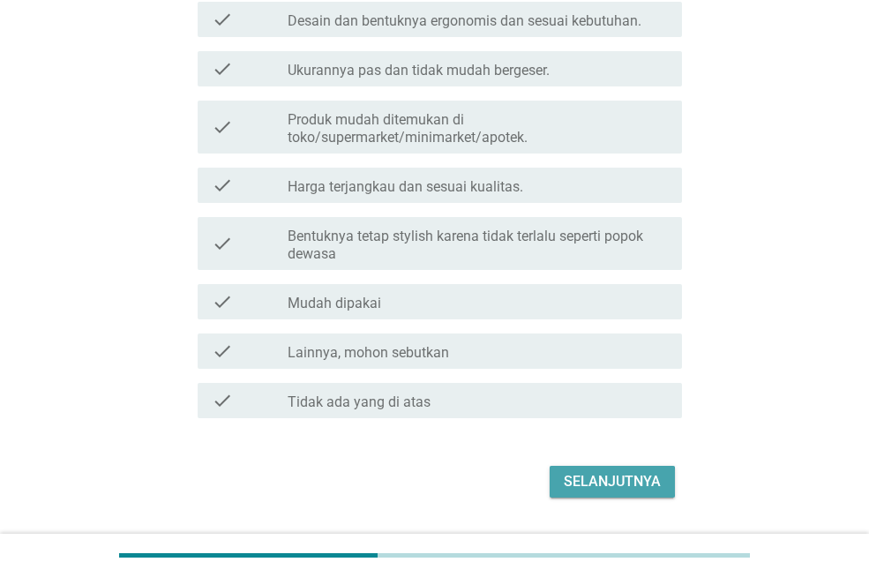
click at [591, 476] on div "Selanjutnya" at bounding box center [612, 481] width 97 height 21
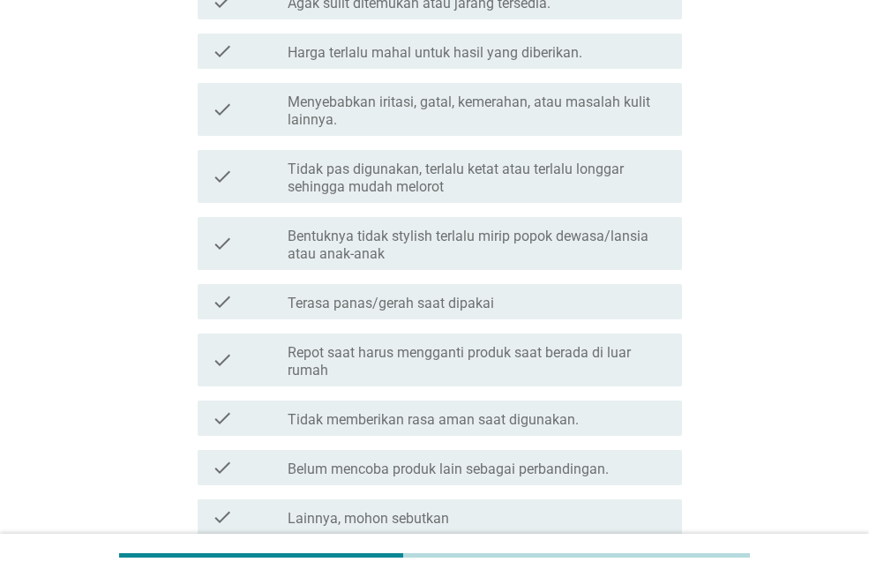
scroll to position [0, 0]
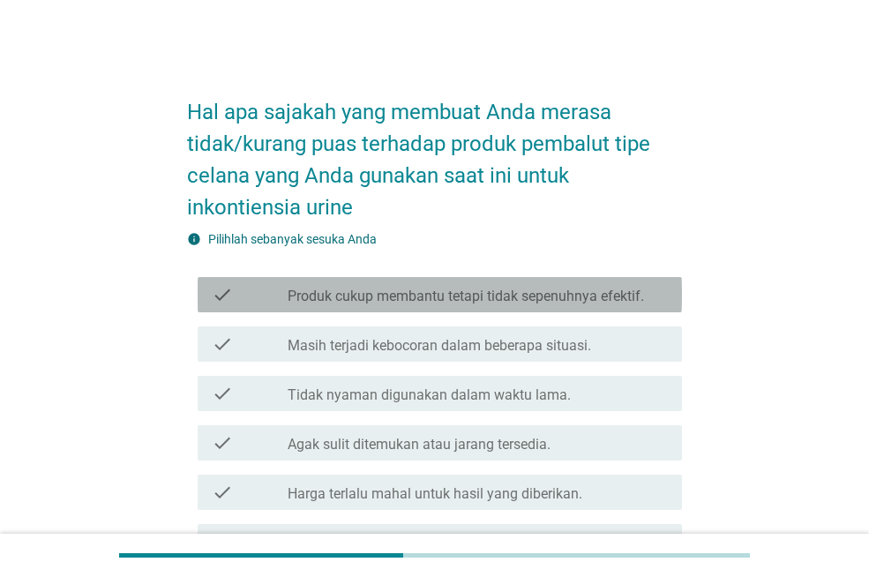
click at [507, 297] on label "Produk cukup membantu tetapi tidak sepenuhnya efektif." at bounding box center [466, 297] width 357 height 18
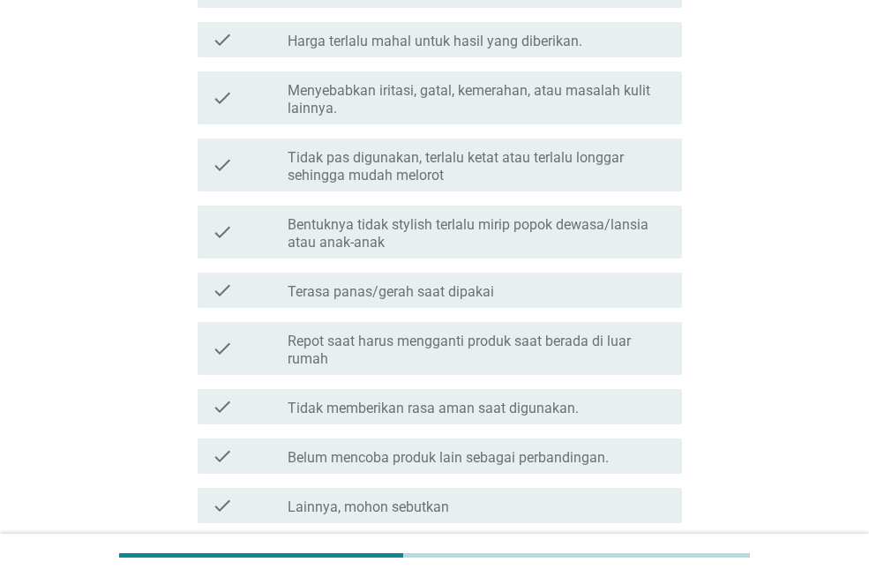
scroll to position [618, 0]
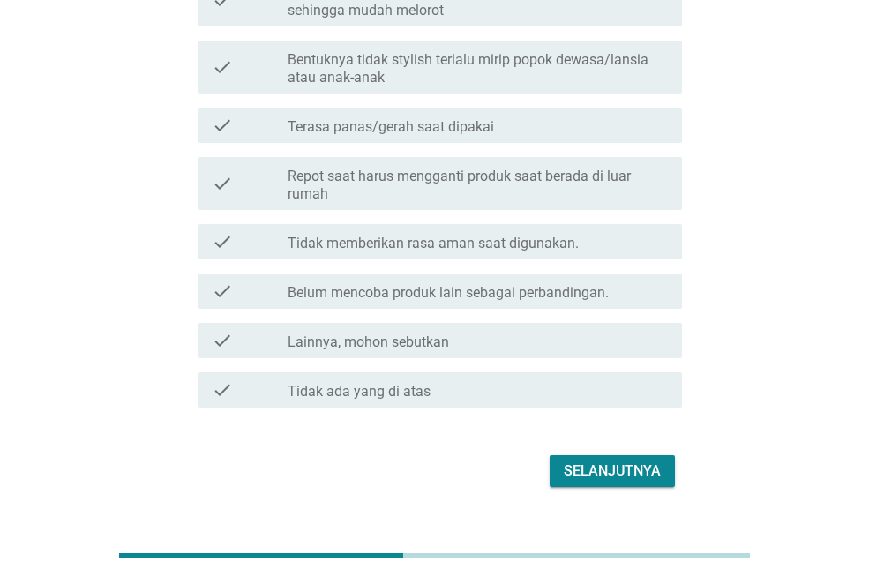
click at [599, 465] on div "Selanjutnya" at bounding box center [612, 471] width 97 height 21
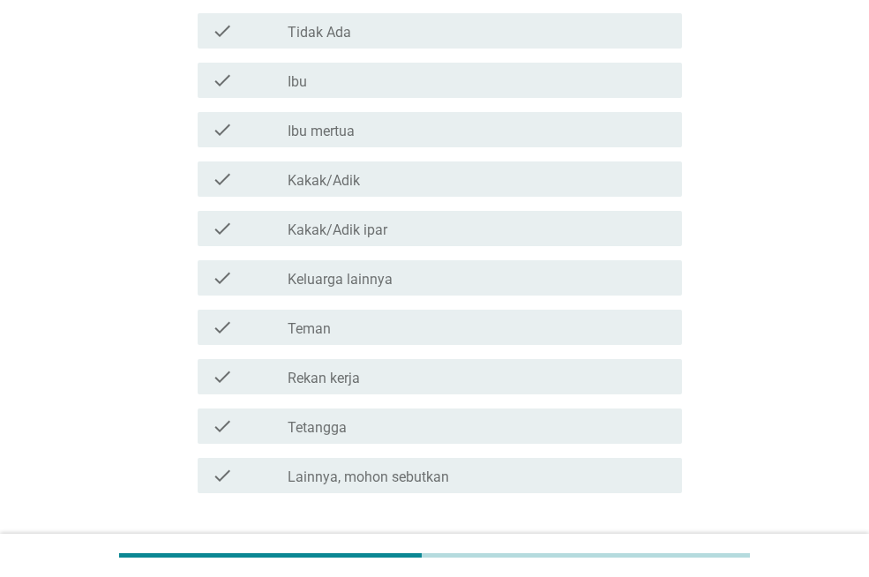
scroll to position [265, 0]
click at [367, 370] on div "check_box_outline_blank Rekan kerja" at bounding box center [478, 375] width 380 height 21
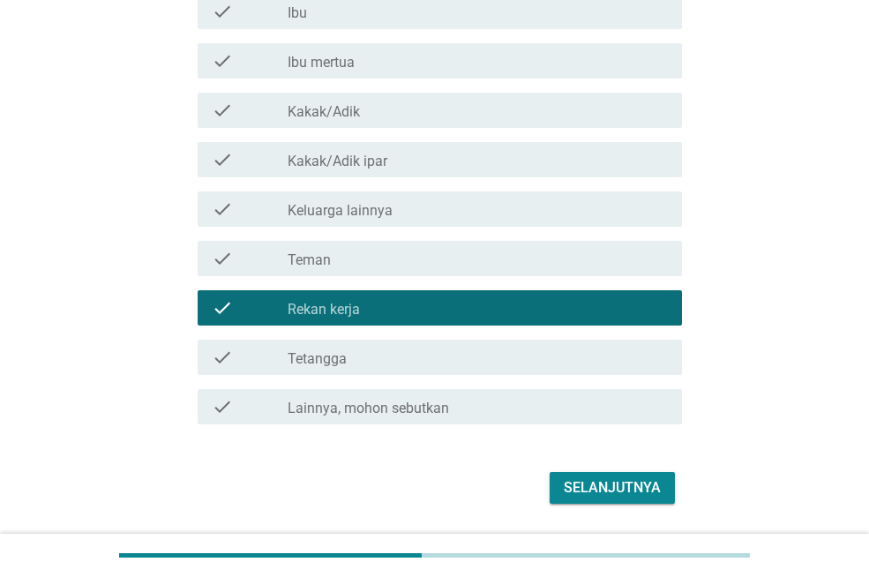
scroll to position [386, 0]
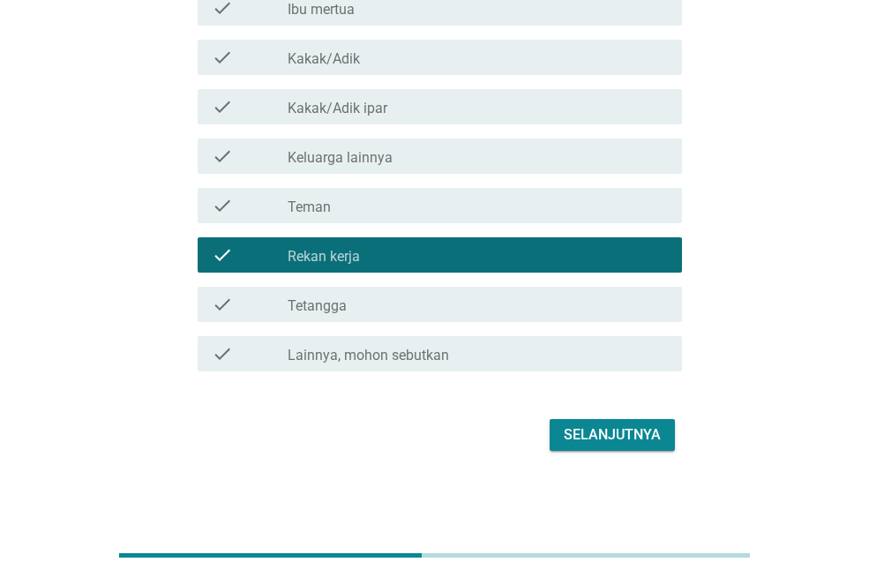
click at [631, 424] on div "Selanjutnya" at bounding box center [612, 434] width 97 height 21
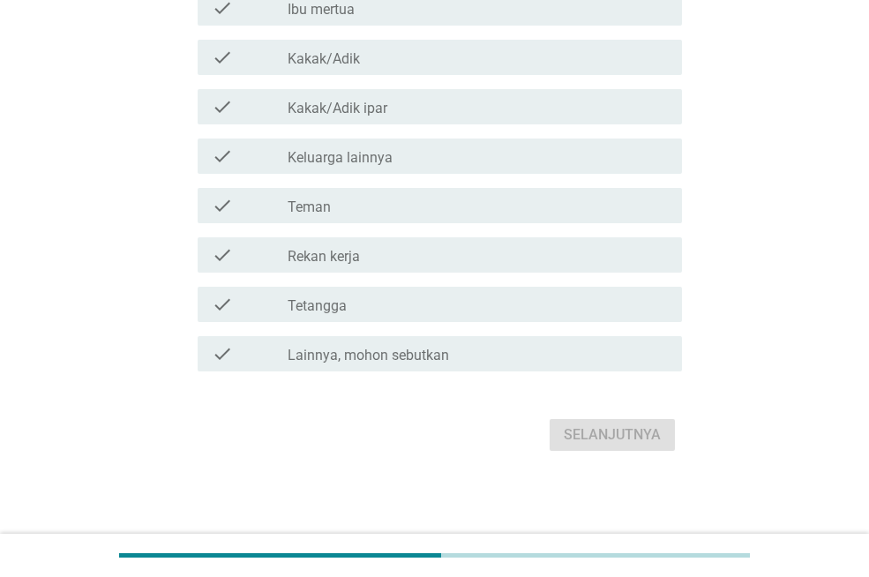
scroll to position [0, 0]
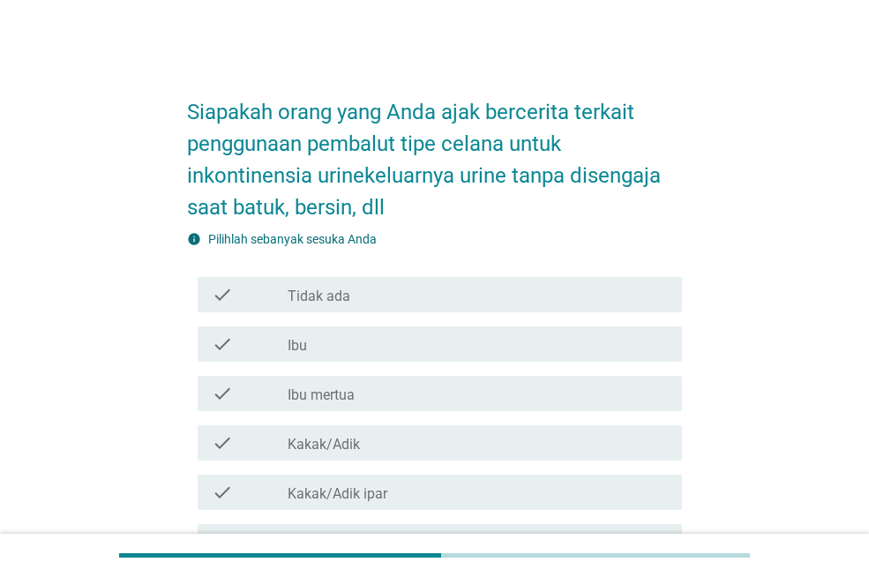
click at [374, 347] on div "check_box_outline_blank Ibu" at bounding box center [478, 344] width 380 height 21
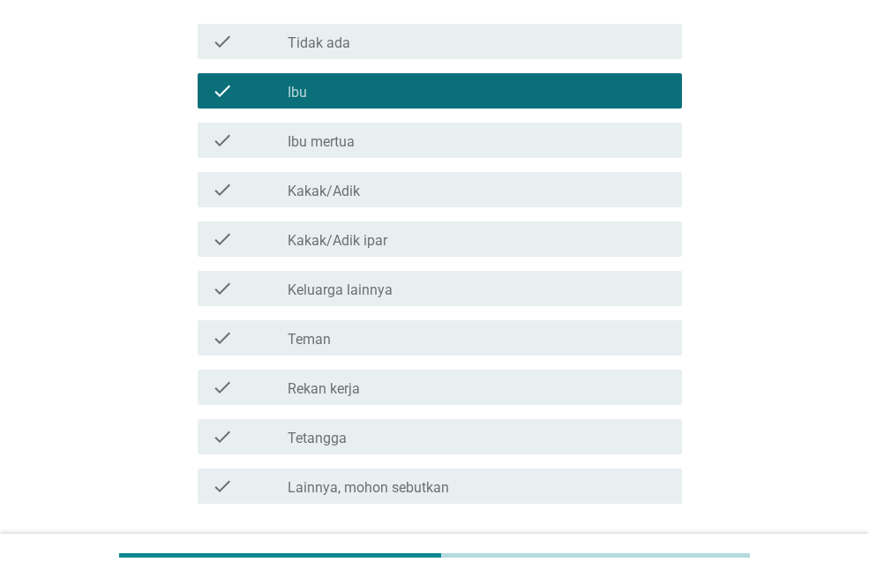
scroll to position [386, 0]
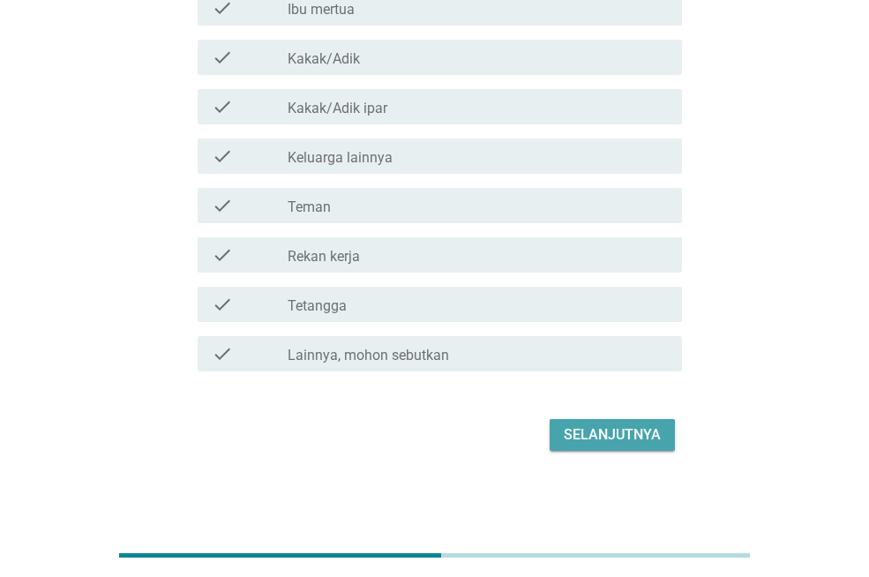
click at [584, 435] on div "Selanjutnya" at bounding box center [612, 434] width 97 height 21
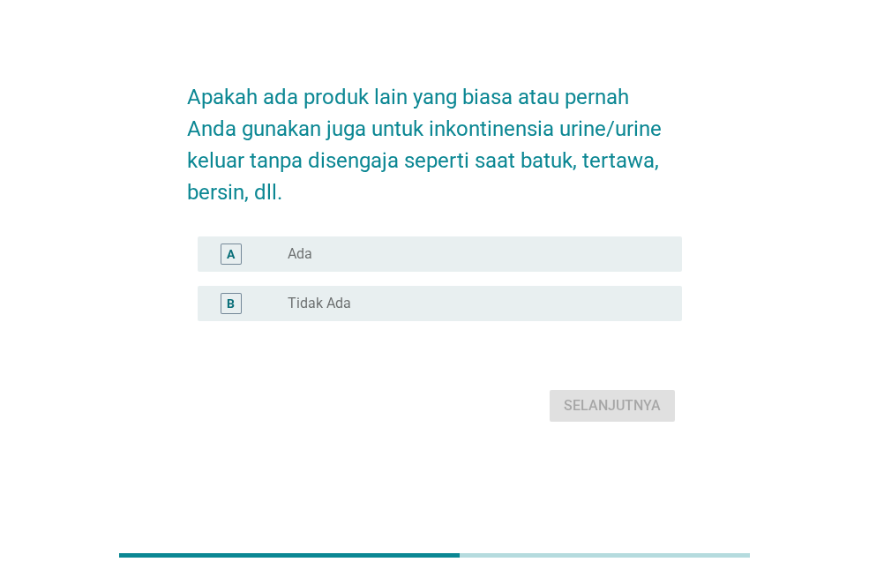
scroll to position [0, 0]
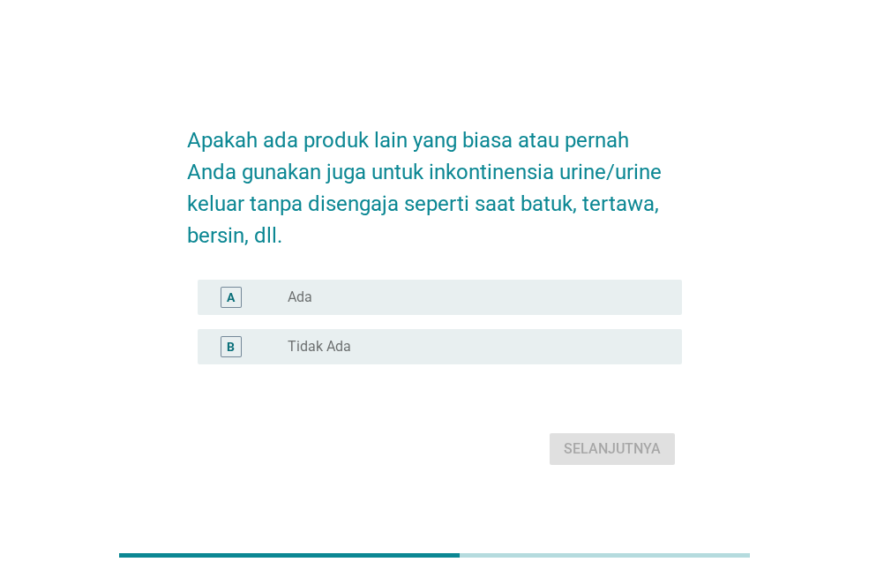
click at [337, 355] on label "Tidak Ada" at bounding box center [320, 347] width 64 height 18
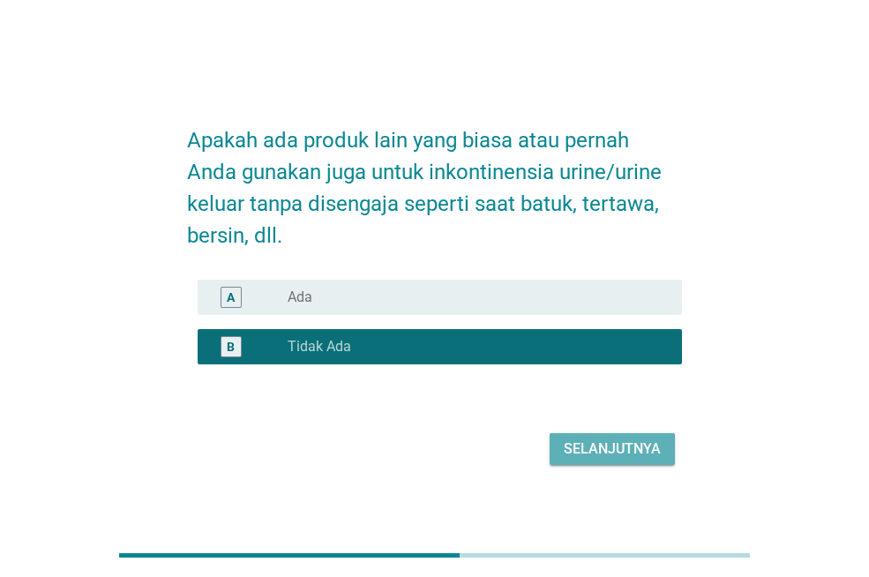
click at [629, 437] on button "Selanjutnya" at bounding box center [612, 449] width 125 height 32
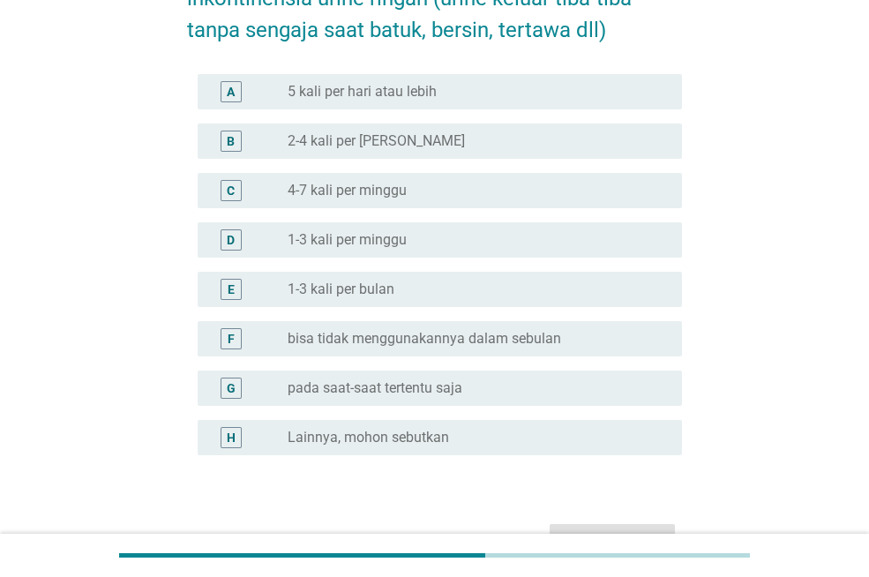
scroll to position [177, 0]
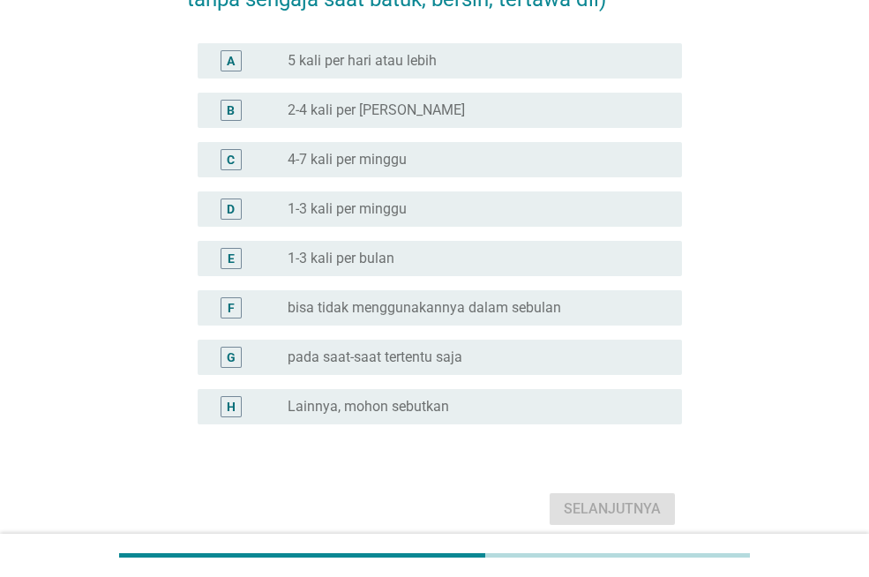
click at [446, 357] on label "pada saat-saat tertentu saja" at bounding box center [375, 358] width 175 height 18
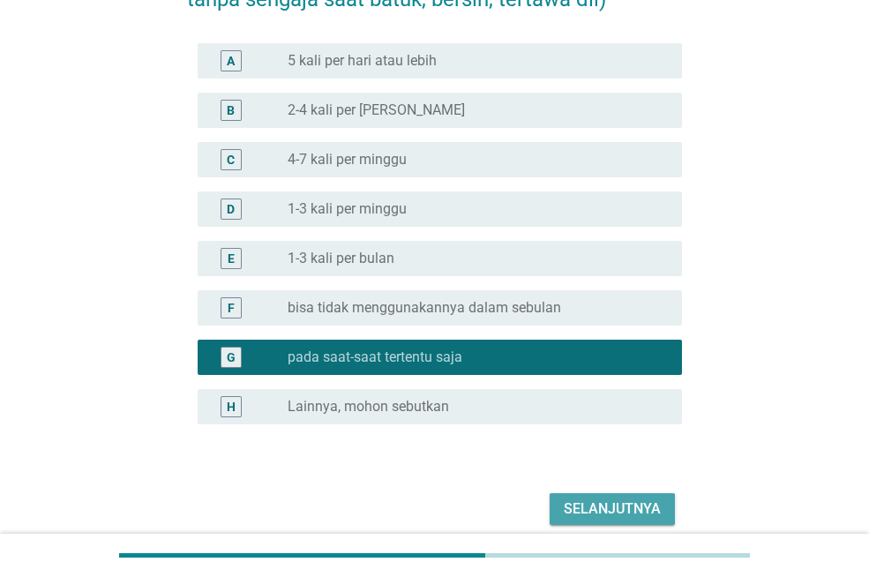
click at [568, 510] on div "Selanjutnya" at bounding box center [612, 509] width 97 height 21
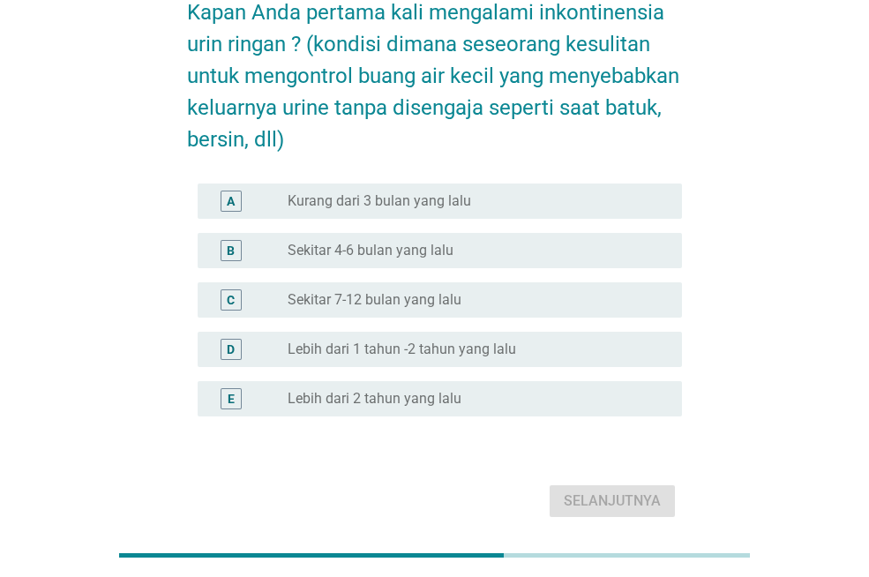
scroll to position [0, 0]
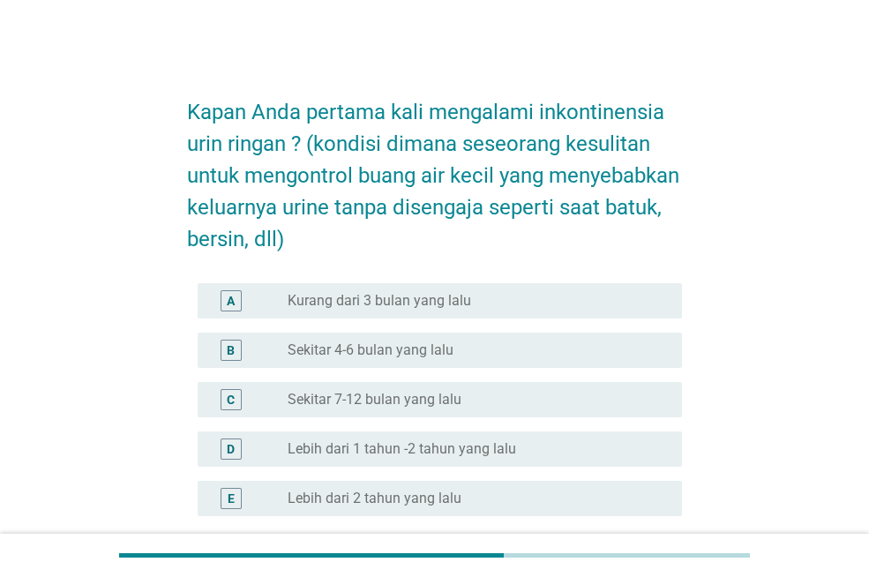
click at [422, 394] on label "Sekitar 7-12 bulan yang lalu" at bounding box center [375, 400] width 174 height 18
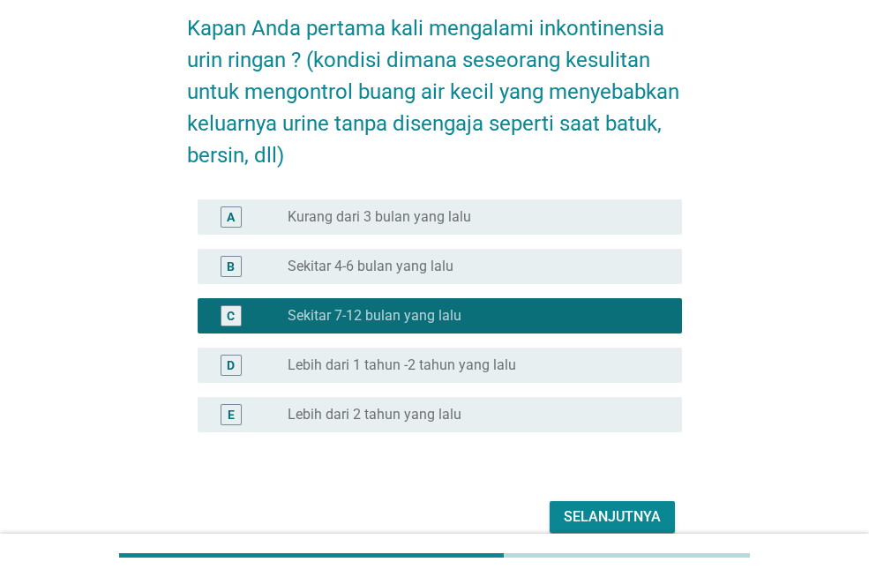
scroll to position [166, 0]
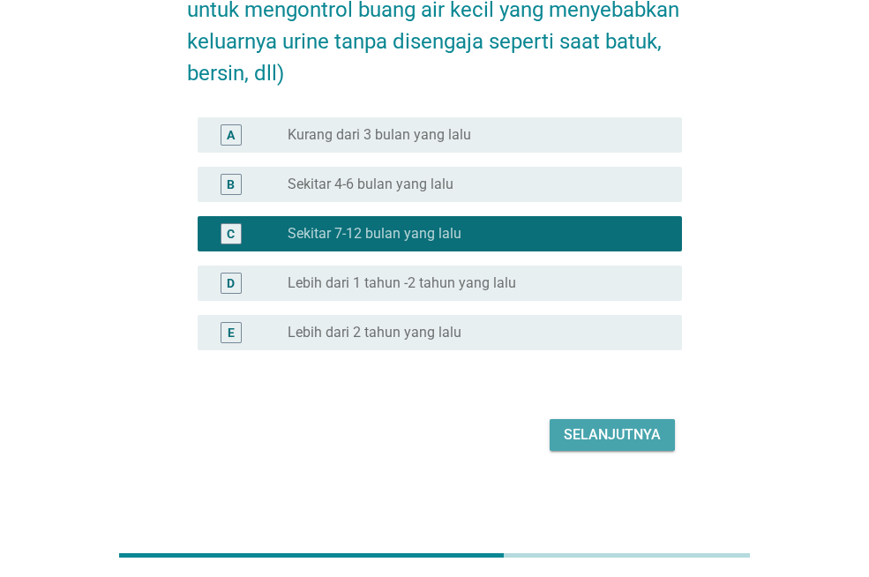
click at [611, 442] on div "Selanjutnya" at bounding box center [612, 434] width 97 height 21
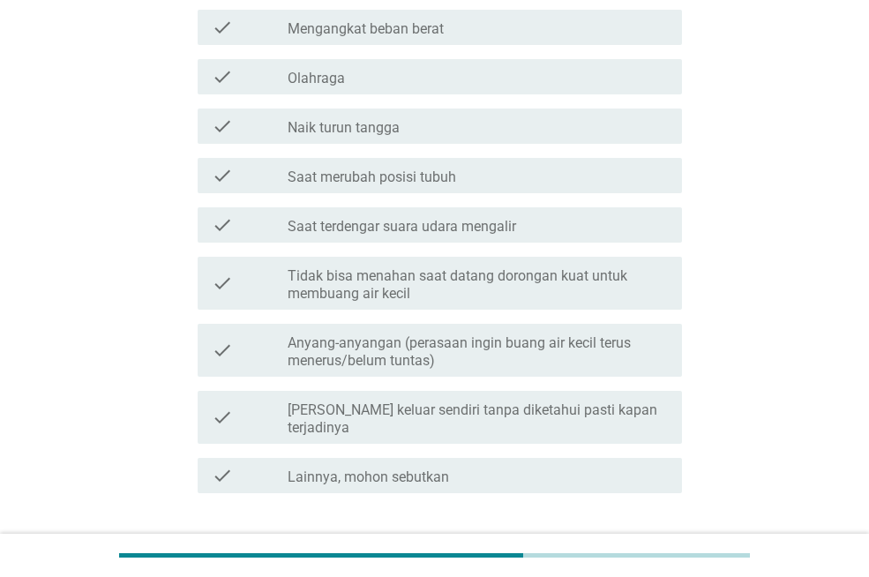
scroll to position [353, 0]
click at [463, 403] on label "[PERSON_NAME] keluar sendiri tanpa diketahui pasti kapan terjadinya" at bounding box center [478, 418] width 380 height 35
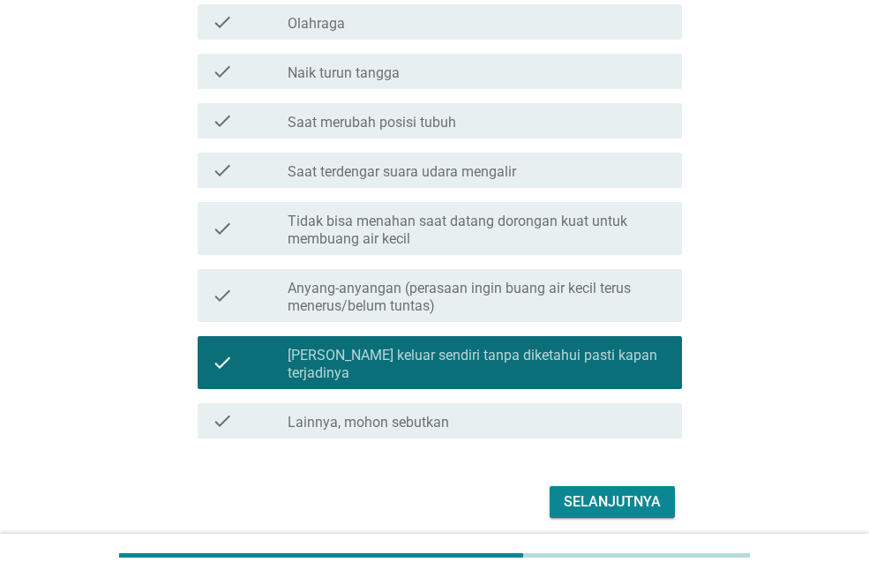
scroll to position [456, 0]
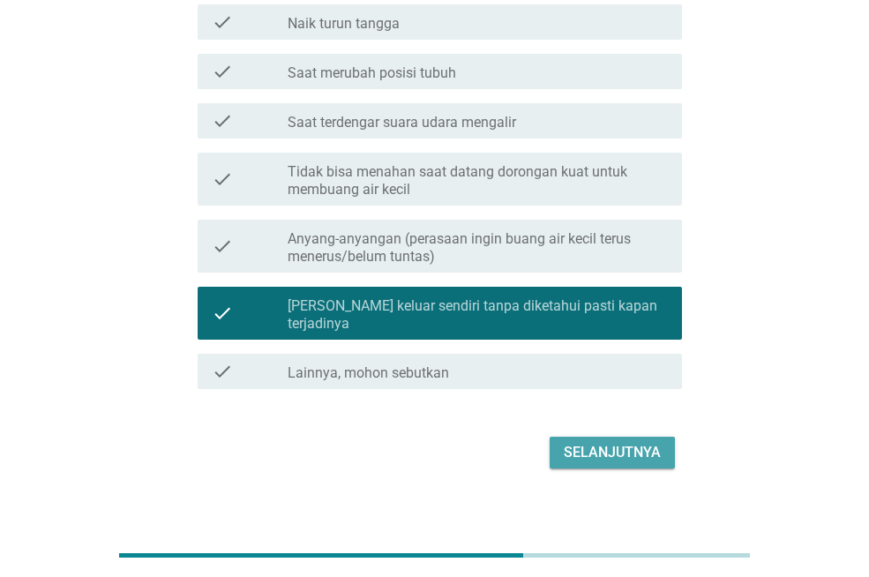
click at [588, 444] on div "Selanjutnya" at bounding box center [612, 452] width 97 height 21
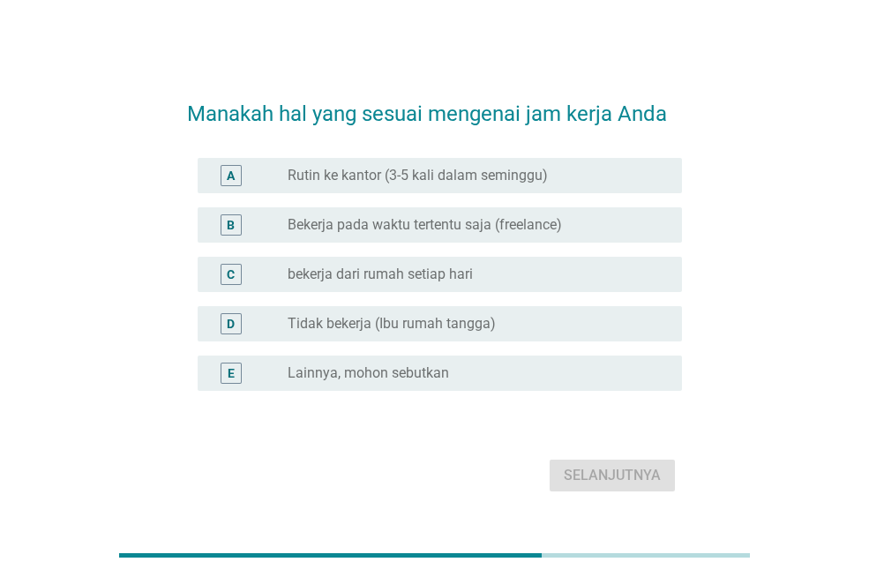
click at [498, 177] on label "Rutin ke kantor (3-5 kali dalam seminggu)" at bounding box center [418, 176] width 260 height 18
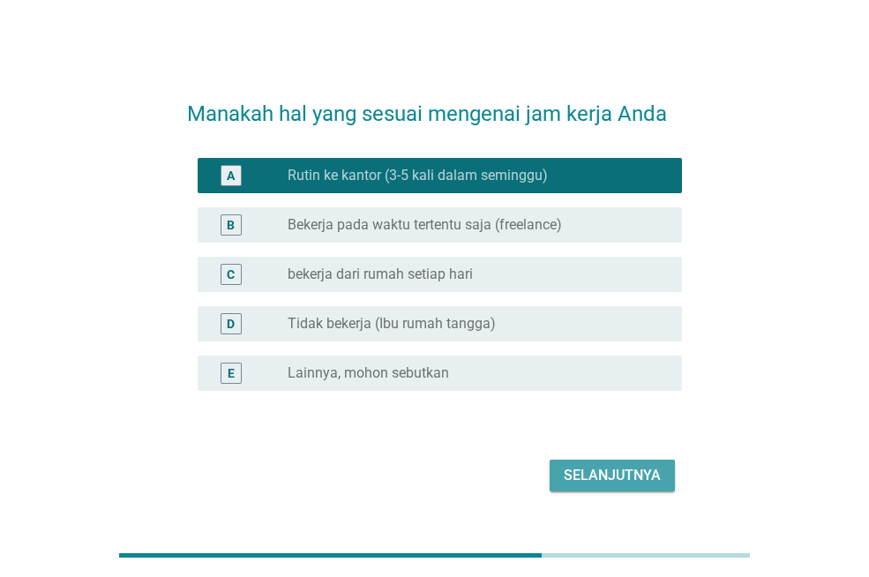
click at [612, 479] on div "Selanjutnya" at bounding box center [612, 475] width 97 height 21
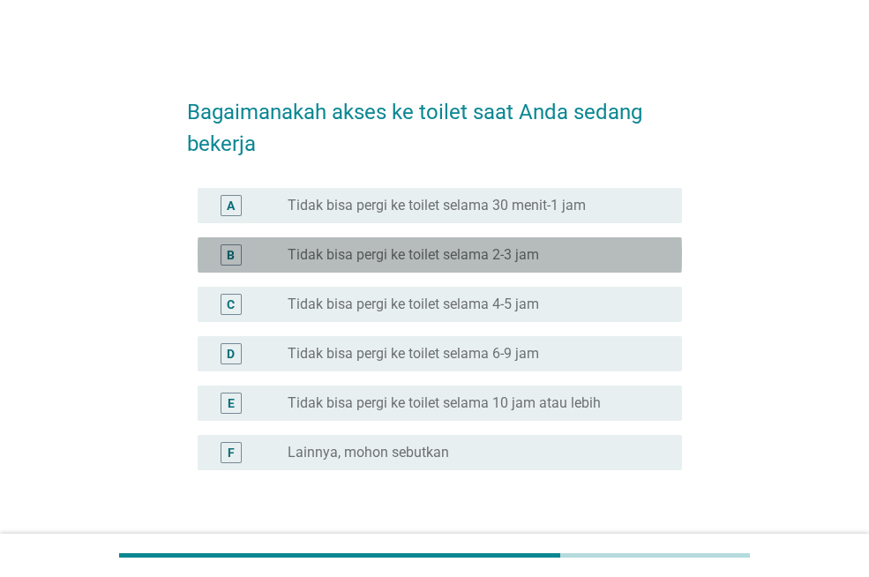
click at [523, 251] on label "Tidak bisa pergi ke toilet selama 2-3 jam" at bounding box center [414, 255] width 252 height 18
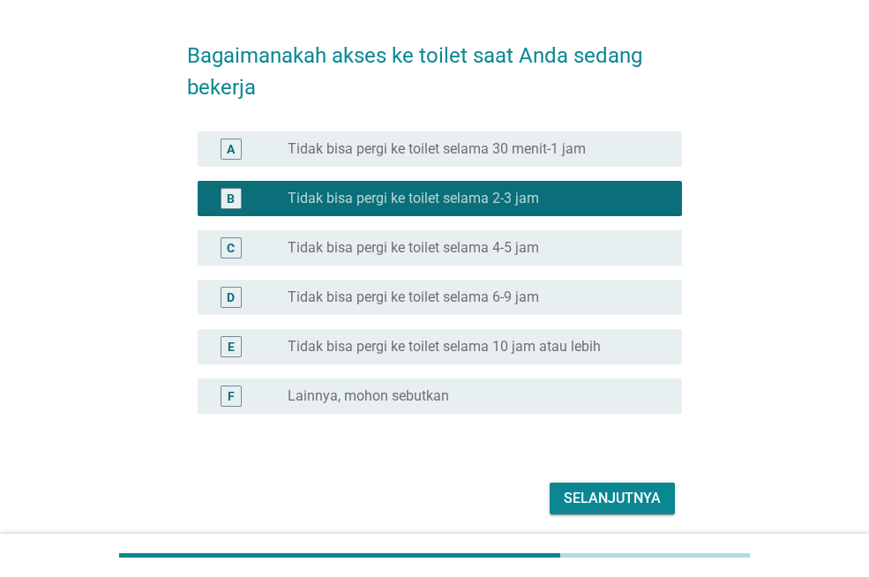
scroll to position [120, 0]
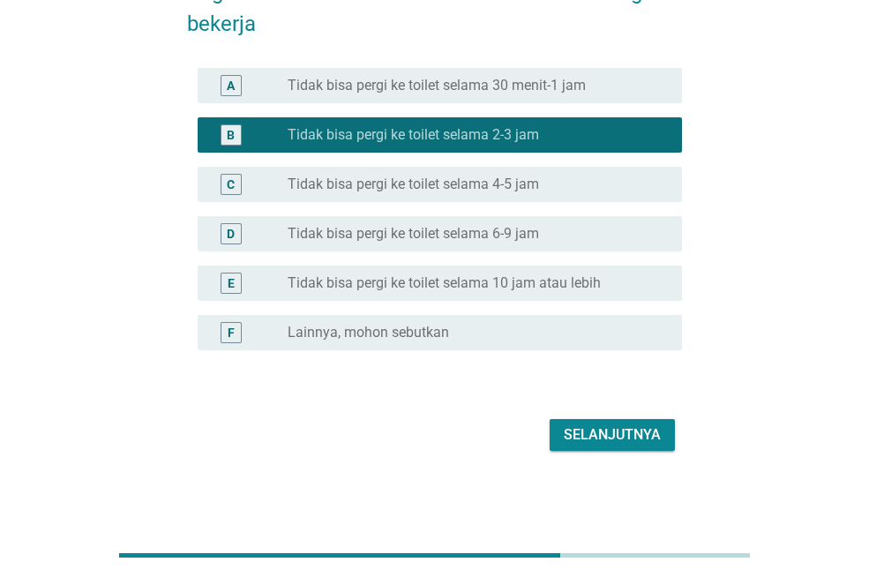
click at [629, 437] on div "Selanjutnya" at bounding box center [612, 434] width 97 height 21
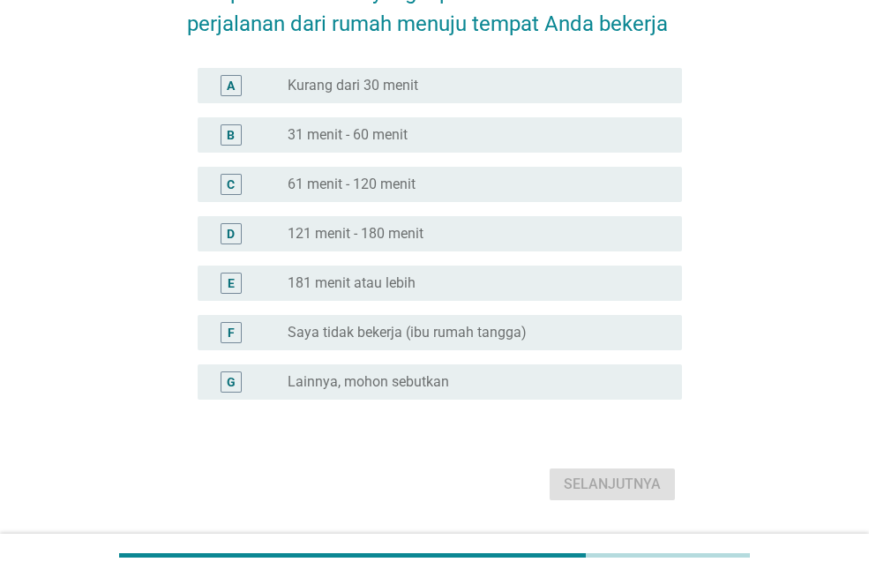
scroll to position [0, 0]
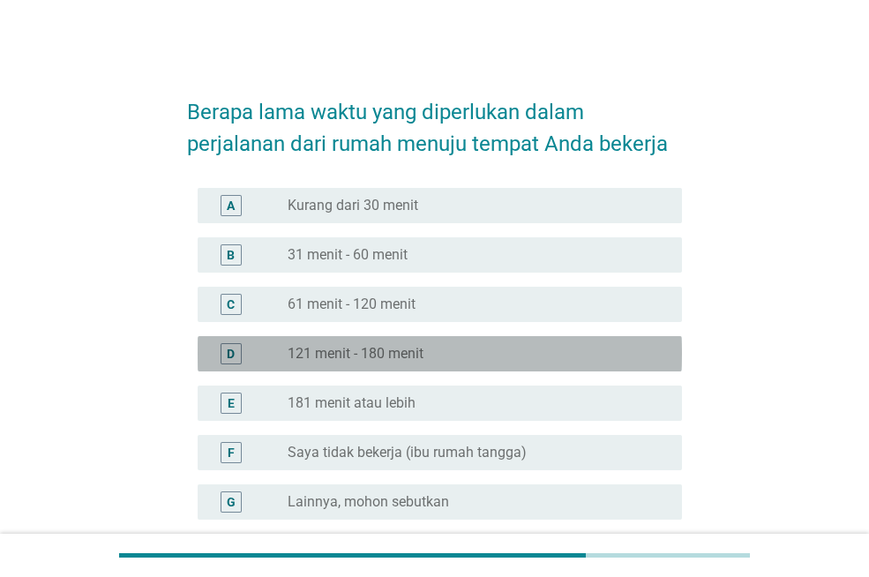
click at [408, 353] on label "121 menit - 180 menit" at bounding box center [356, 354] width 136 height 18
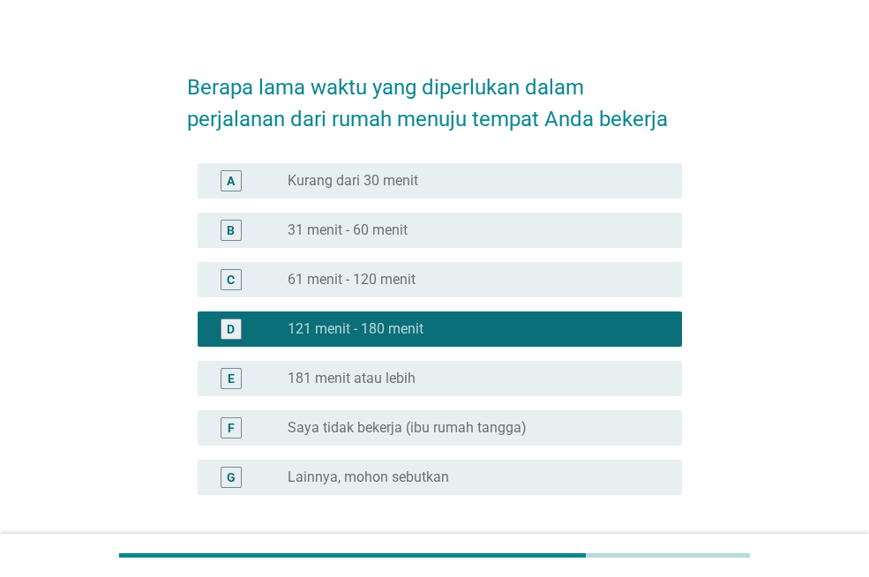
scroll to position [169, 0]
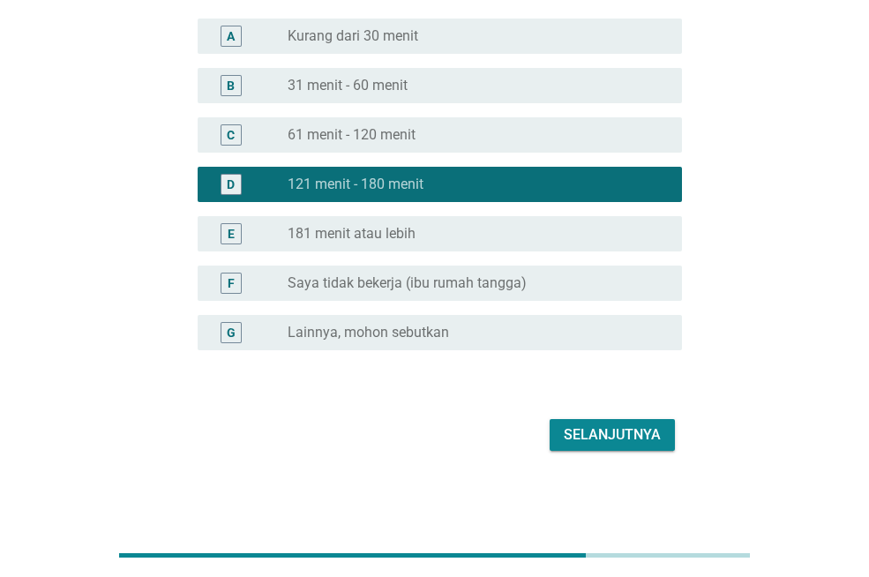
click at [414, 131] on label "61 menit - 120 menit" at bounding box center [352, 135] width 128 height 18
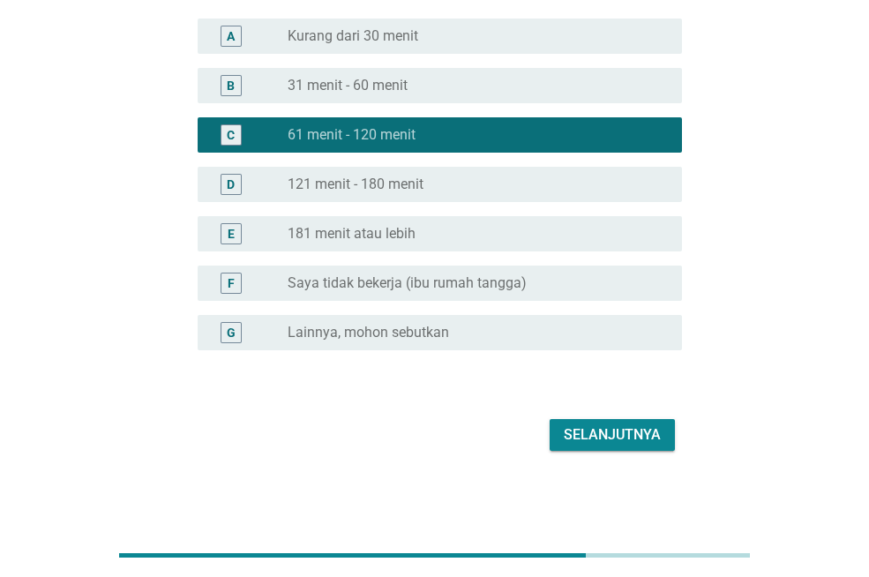
click at [595, 437] on div "Selanjutnya" at bounding box center [612, 434] width 97 height 21
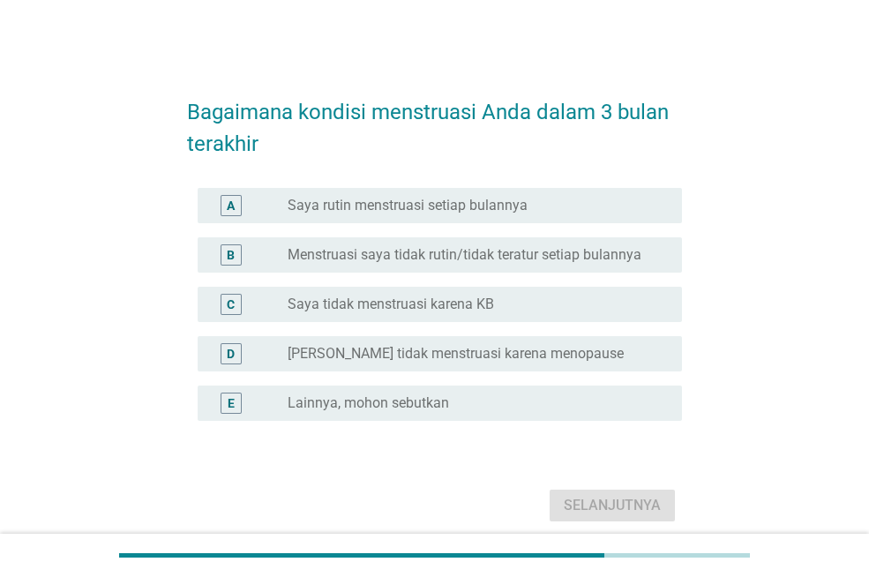
click at [537, 205] on div "radio_button_unchecked Saya rutin menstruasi setiap bulannya" at bounding box center [471, 206] width 366 height 18
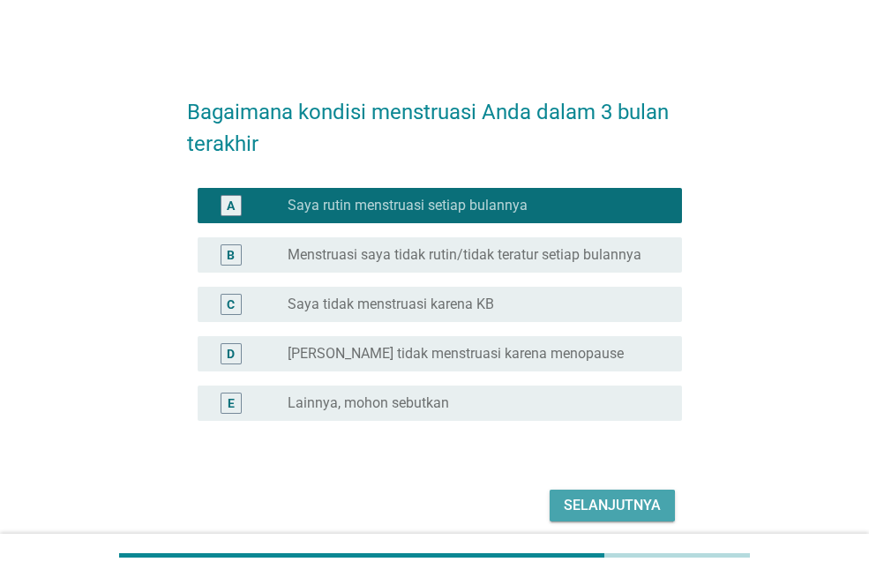
click at [585, 501] on div "Selanjutnya" at bounding box center [612, 505] width 97 height 21
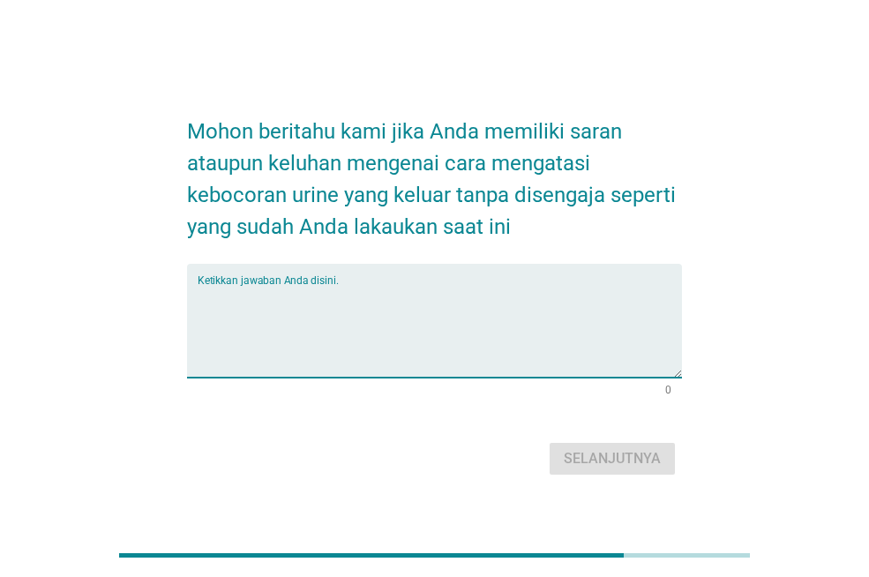
click at [499, 316] on textarea "Ketikkan jawaban Anda disini." at bounding box center [440, 331] width 484 height 93
type textarea "o"
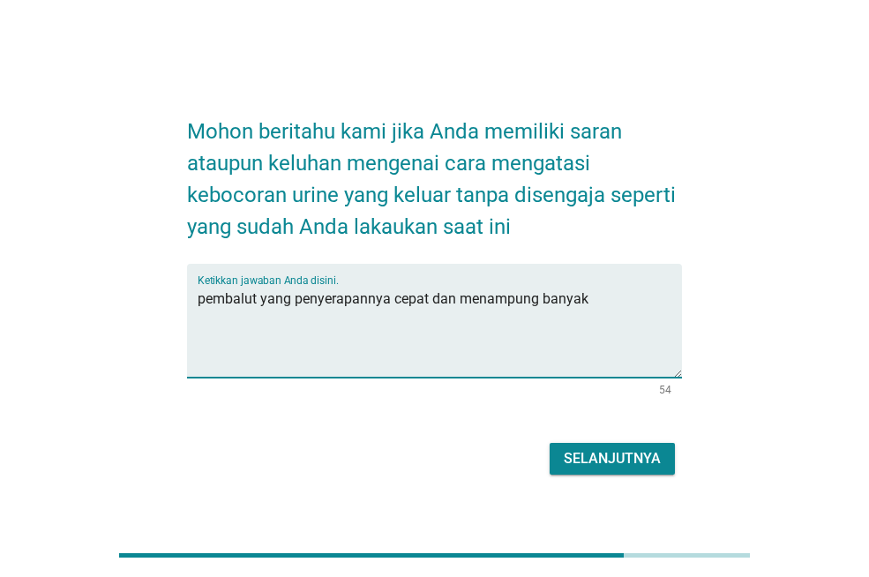
type textarea "pembalut yang penyerapannya cepat dan menampung banyak"
click at [583, 458] on div "Selanjutnya" at bounding box center [612, 458] width 97 height 21
